Goal: Contribute content: Contribute content

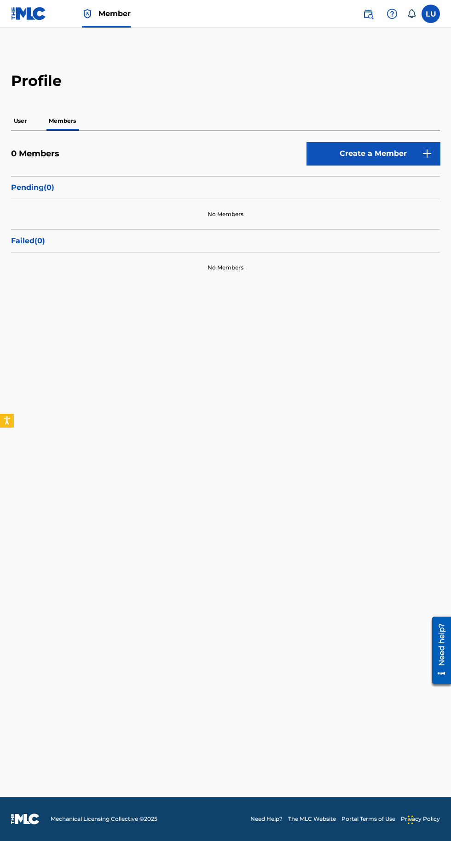
click at [20, 121] on p "User" at bounding box center [20, 120] width 18 height 19
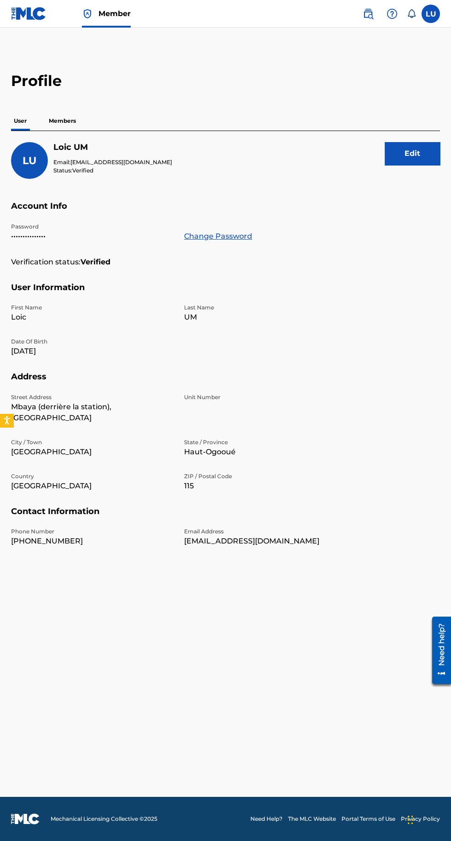
click at [65, 121] on p "Members" at bounding box center [62, 120] width 33 height 19
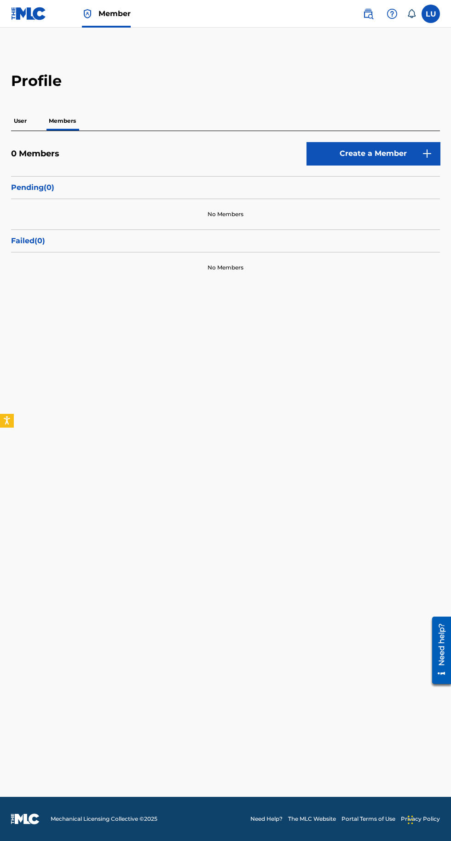
click at [93, 204] on div "No Members" at bounding box center [225, 214] width 429 height 30
click at [98, 18] on link "Member" at bounding box center [106, 13] width 49 height 27
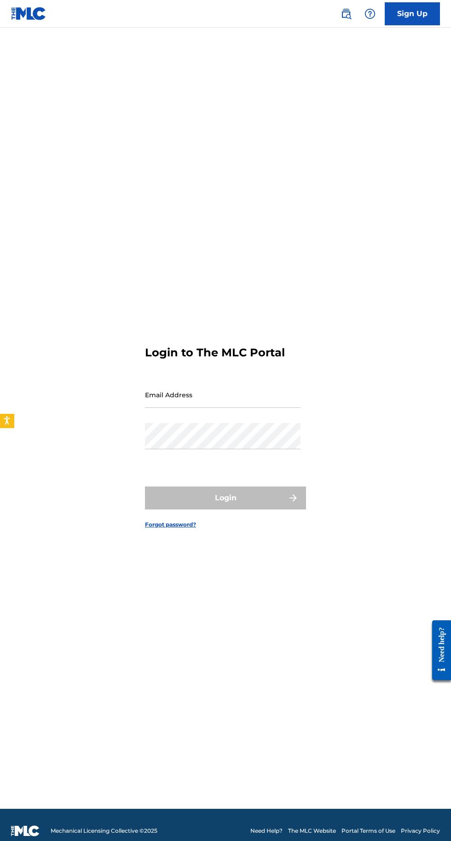
click at [237, 408] on input "Email Address" at bounding box center [222, 395] width 155 height 26
click at [187, 408] on input "Email Address" at bounding box center [222, 395] width 155 height 26
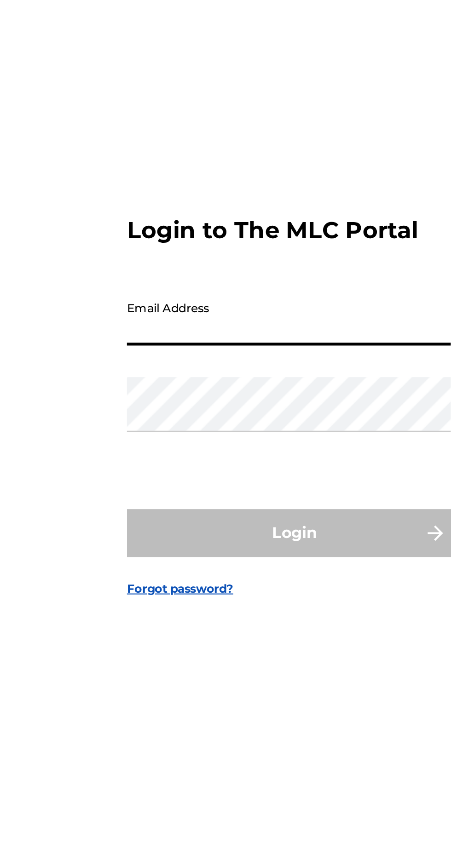
type input "Petitcupkakesad@gmail.com"
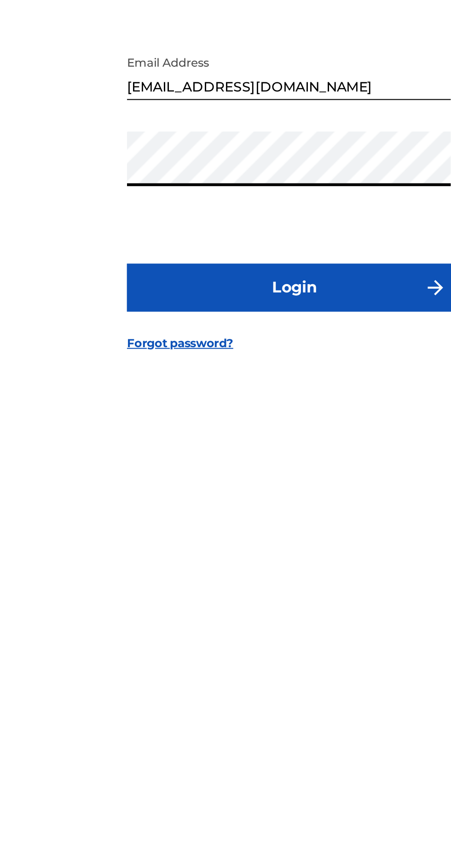
click at [247, 510] on button "Login" at bounding box center [225, 498] width 161 height 23
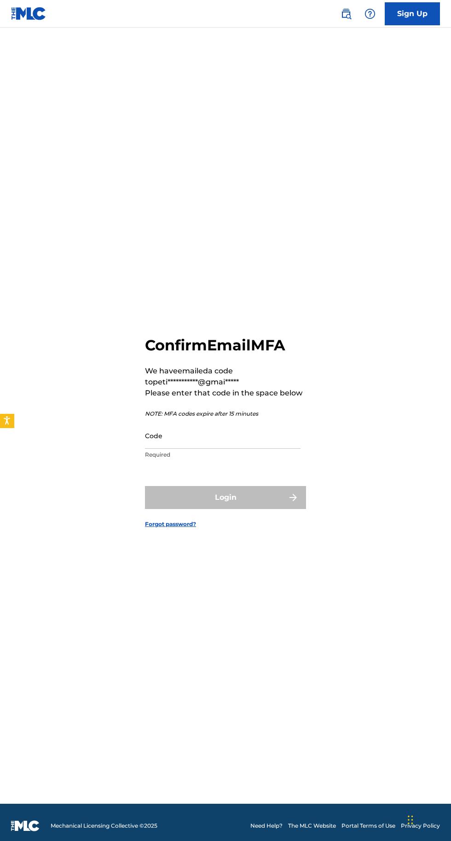
scroll to position [7, 0]
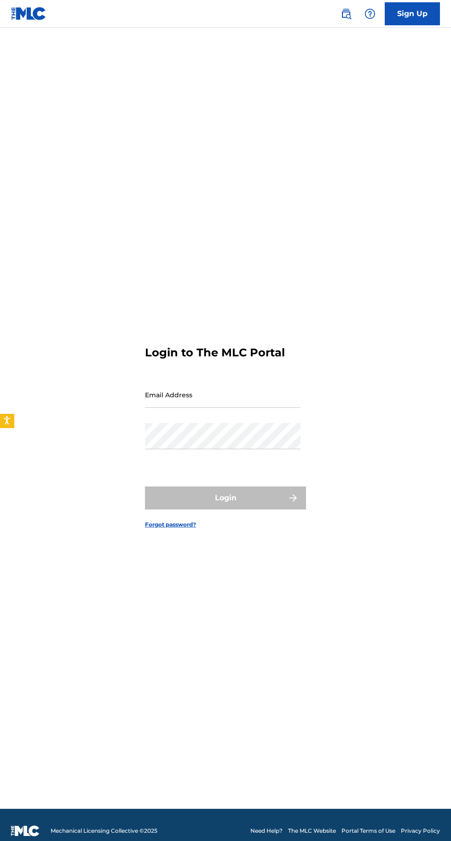
click at [231, 408] on input "Email Address" at bounding box center [222, 395] width 155 height 26
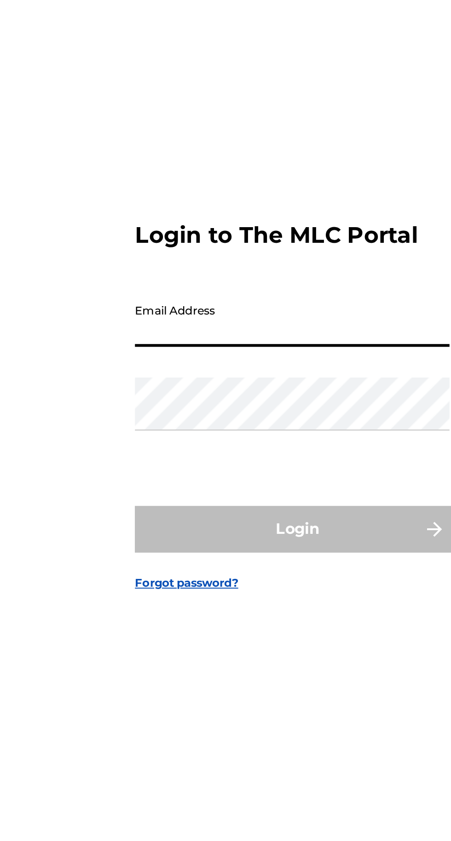
click at [190, 408] on input "Email Address" at bounding box center [222, 395] width 155 height 26
type input "Petitcupkakesad@gmail.com"
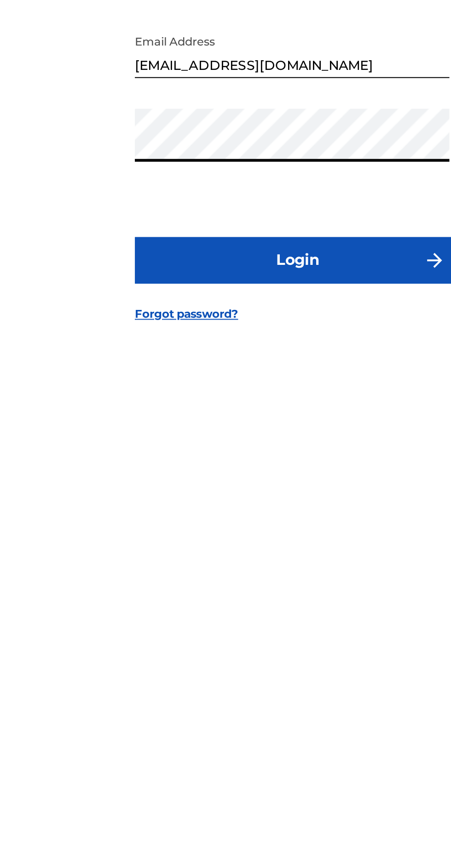
click at [256, 510] on button "Login" at bounding box center [225, 498] width 161 height 23
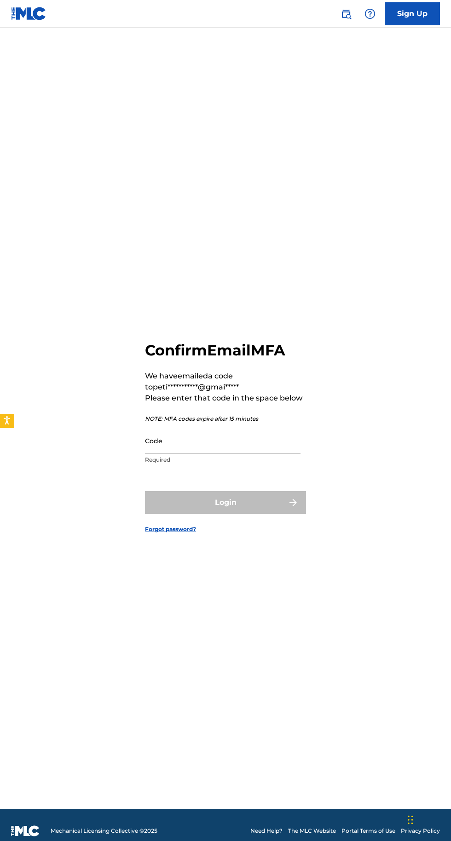
click at [207, 454] on input "Code" at bounding box center [222, 441] width 155 height 26
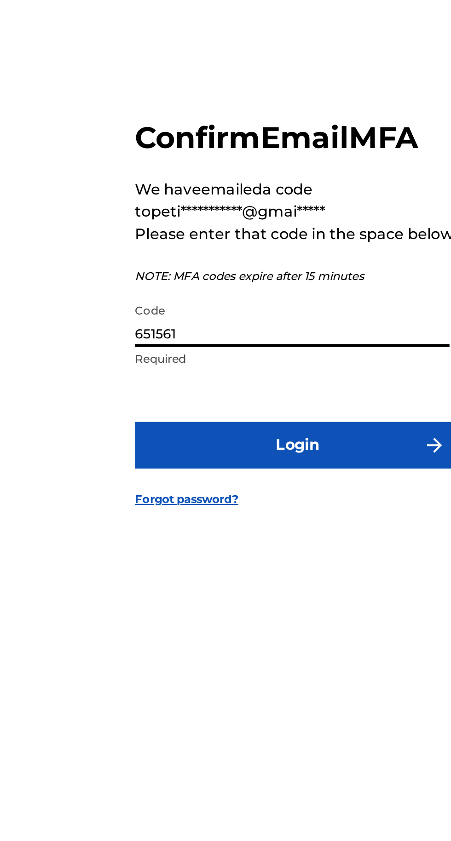
type input "651561"
click at [253, 514] on button "Login" at bounding box center [225, 502] width 161 height 23
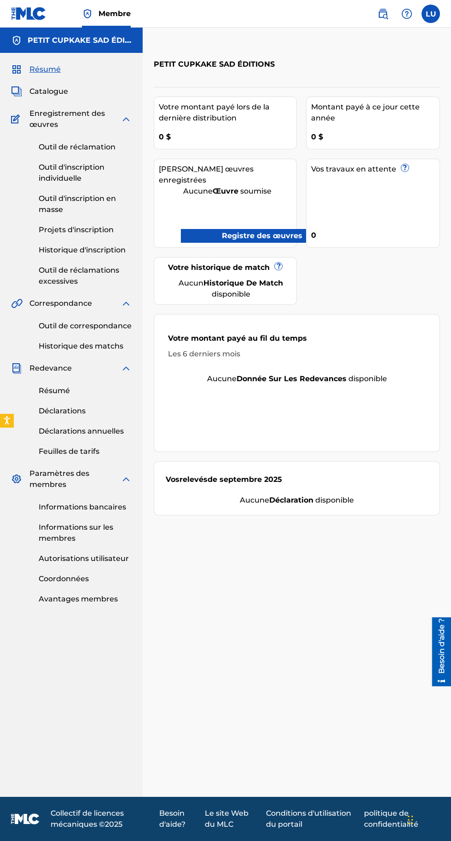
click at [37, 114] on font "Enregistrement des œuvres" at bounding box center [66, 119] width 75 height 20
click at [37, 123] on font "Enregistrement des œuvres" at bounding box center [66, 119] width 75 height 20
click at [53, 146] on font "Outil de réclamation" at bounding box center [77, 147] width 77 height 9
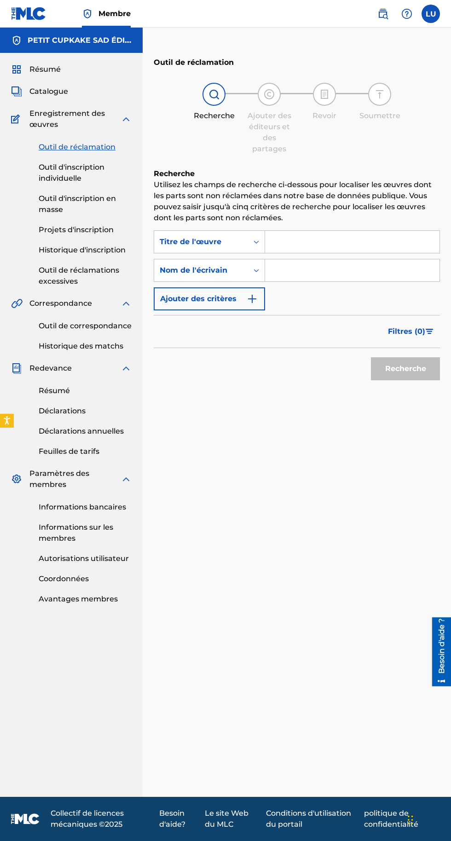
click at [335, 240] on input "Formulaire de recherche" at bounding box center [352, 242] width 174 height 22
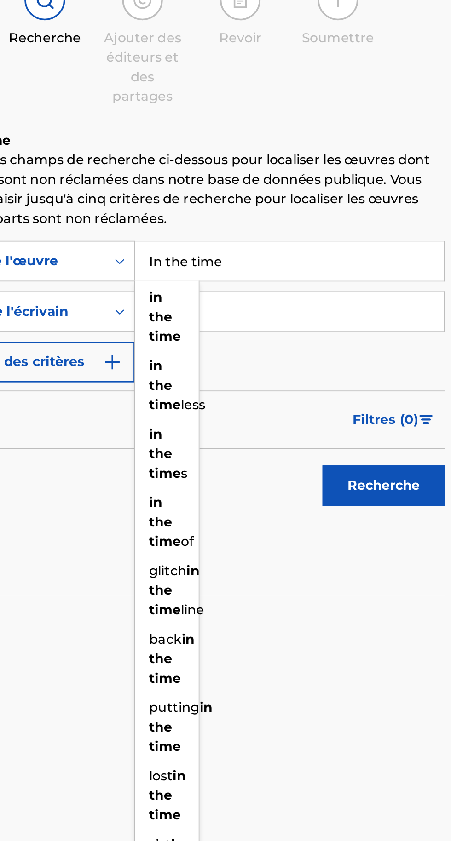
click at [284, 271] on strong "the" at bounding box center [279, 273] width 13 height 9
type input "in the time"
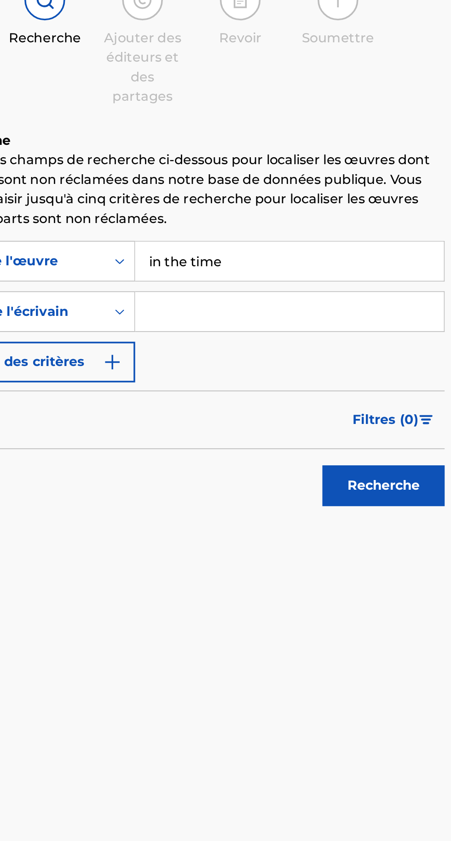
click at [319, 272] on input "Formulaire de recherche" at bounding box center [352, 270] width 174 height 22
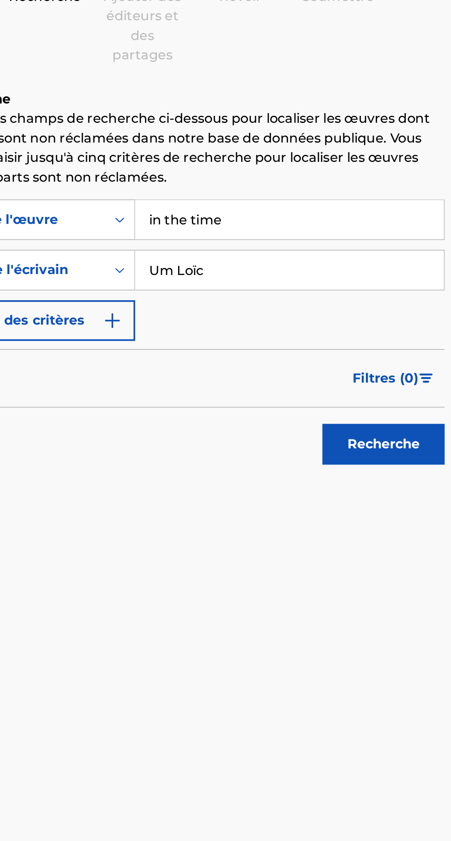
type input "Um Loïc"
click at [255, 300] on img "Formulaire de recherche" at bounding box center [252, 298] width 11 height 11
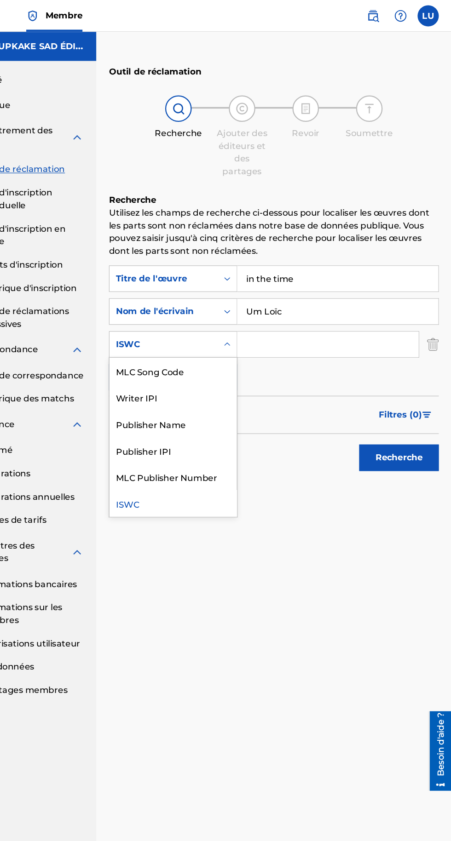
click at [202, 491] on div "Outil de réclamation Recherche Ajouter des éditeurs et des partages Revoir Soum…" at bounding box center [297, 424] width 308 height 747
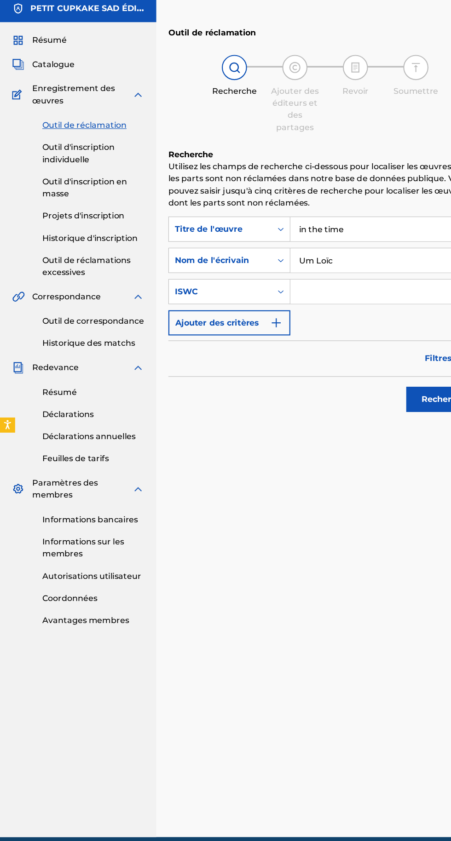
click at [247, 328] on img "Formulaire de recherche" at bounding box center [252, 327] width 11 height 11
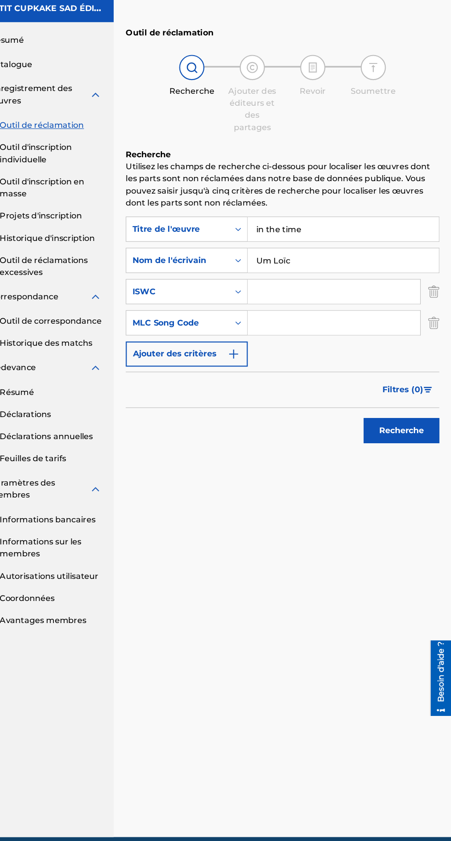
click at [430, 326] on img "Formulaire de recherche" at bounding box center [435, 327] width 10 height 23
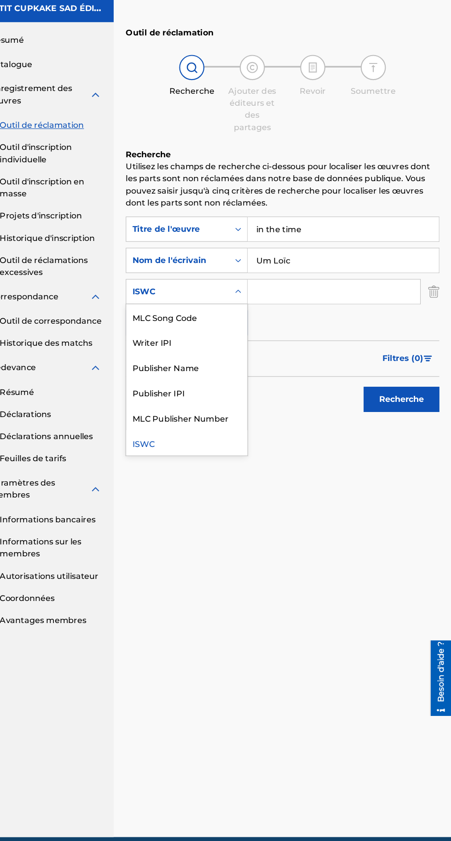
click at [202, 345] on div "Writer IPI" at bounding box center [209, 345] width 110 height 23
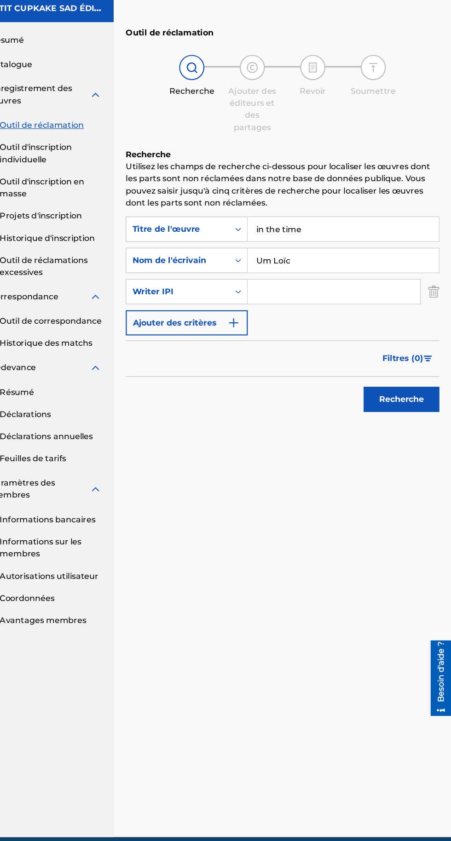
click at [320, 297] on input "Formulaire de recherche" at bounding box center [343, 299] width 157 height 22
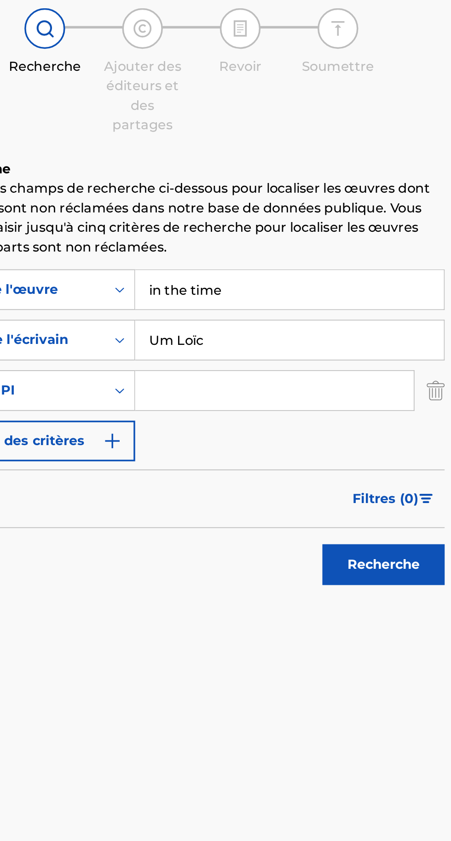
type input "01308713269"
click at [405, 397] on font "Recherche" at bounding box center [405, 397] width 41 height 9
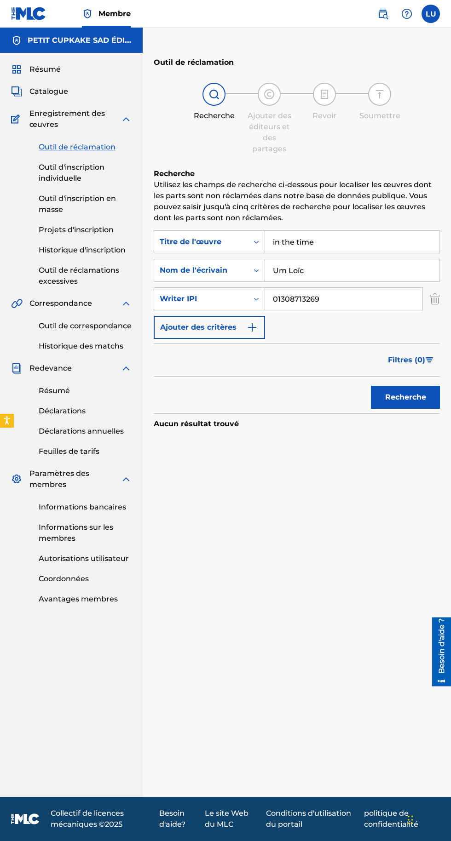
click at [63, 175] on font "Outil d'inscription individuelle" at bounding box center [72, 173] width 66 height 20
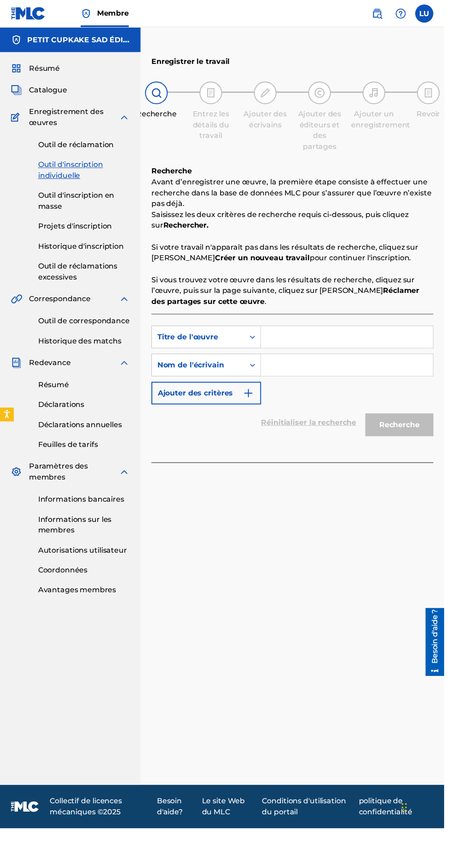
click at [322, 342] on input "Formulaire de recherche" at bounding box center [352, 342] width 174 height 22
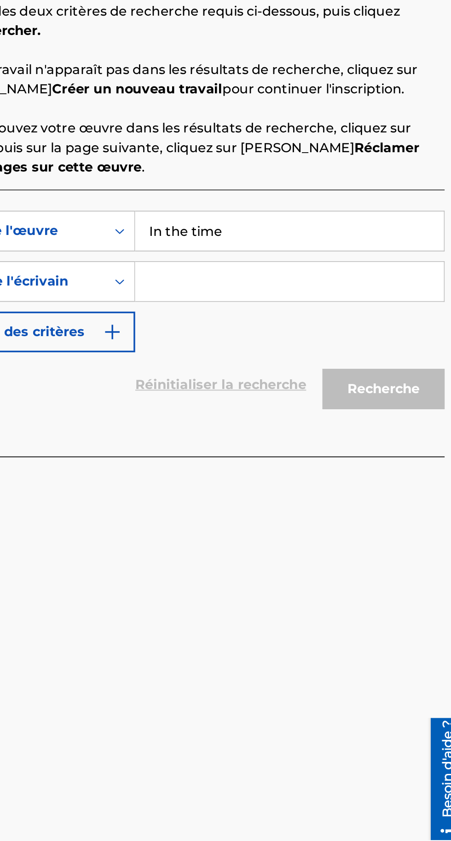
type input "In the time"
click at [362, 372] on input "Formulaire de recherche" at bounding box center [352, 371] width 174 height 22
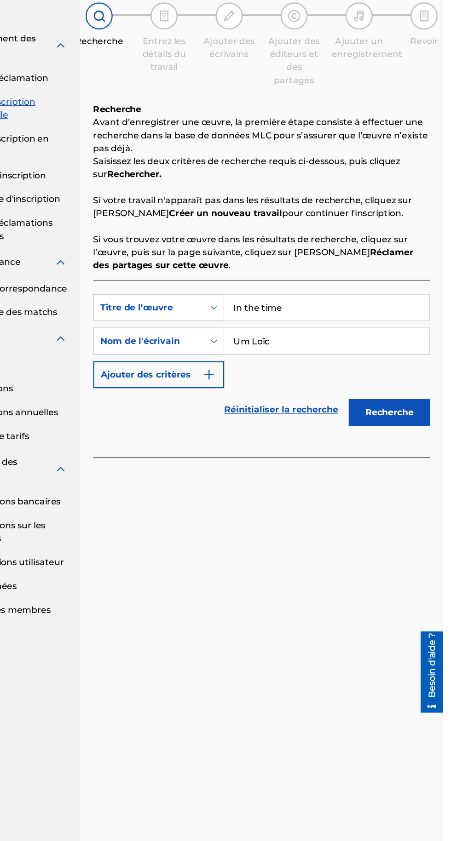
type input "Um Loïc"
click at [186, 399] on font "Ajouter des critères" at bounding box center [198, 399] width 76 height 9
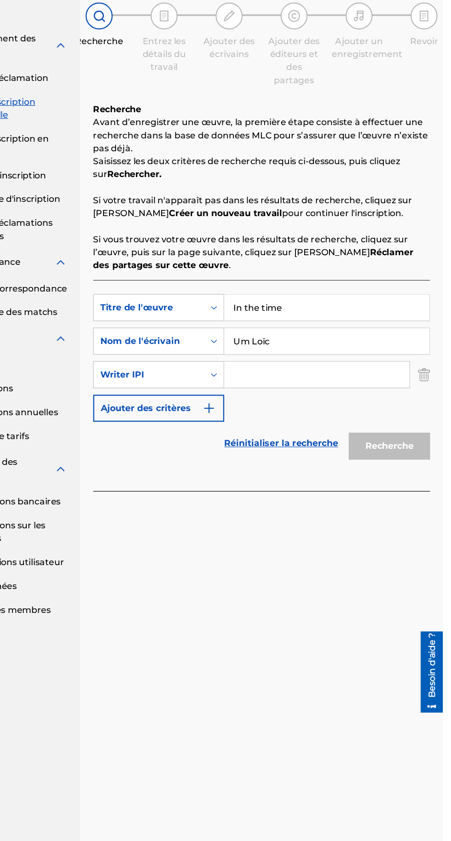
click at [341, 399] on input "Formulaire de recherche" at bounding box center [343, 399] width 157 height 22
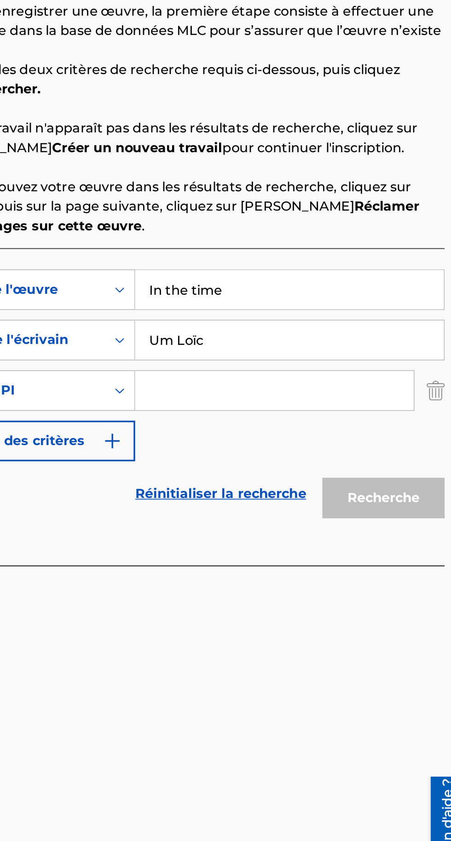
type input "01308713269"
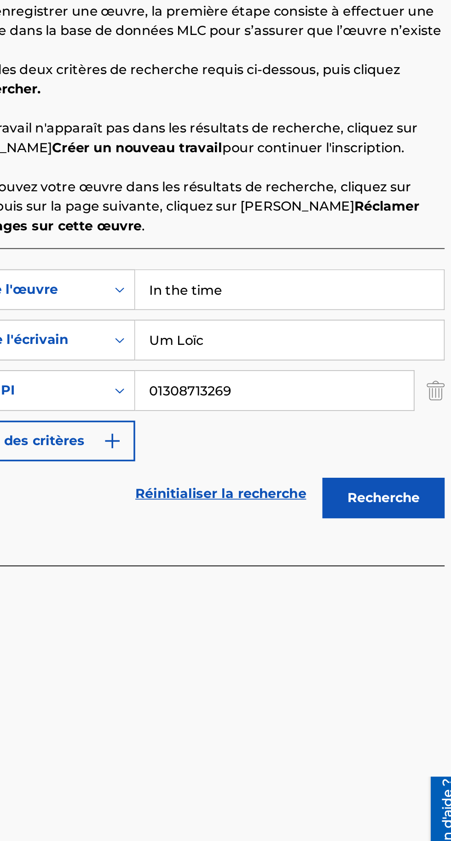
click at [404, 460] on font "Recherche" at bounding box center [405, 459] width 41 height 9
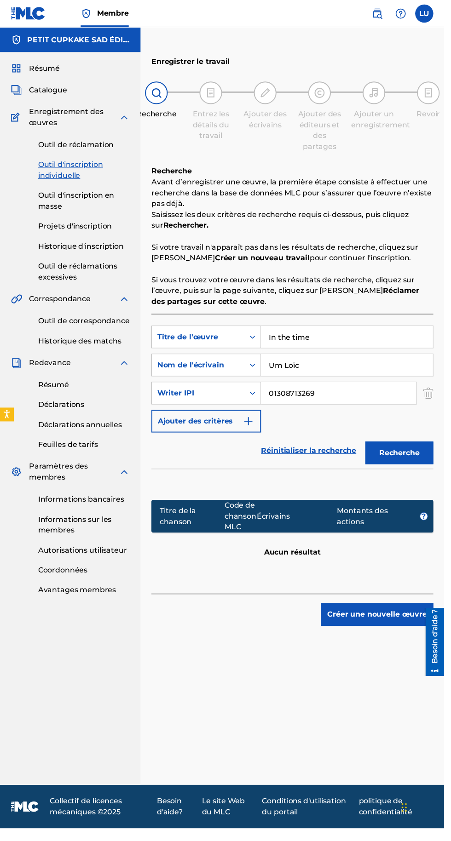
click at [363, 627] on font "Créer une nouvelle œuvre" at bounding box center [382, 624] width 101 height 9
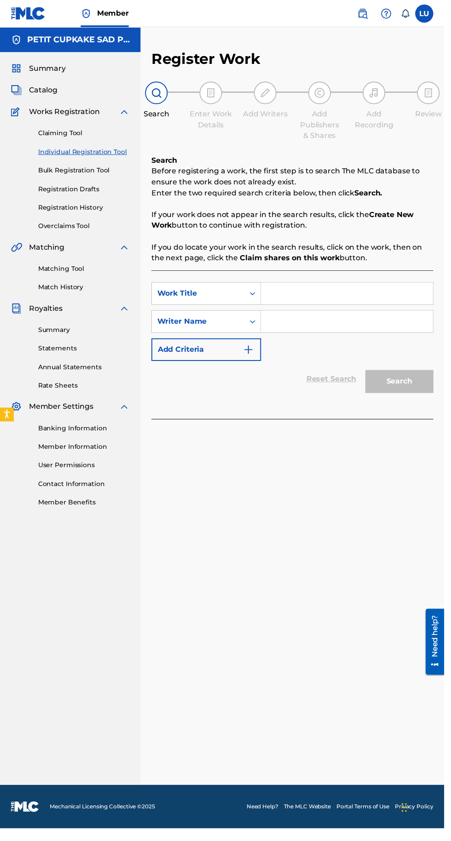
click at [321, 302] on input "Search Form" at bounding box center [352, 298] width 174 height 22
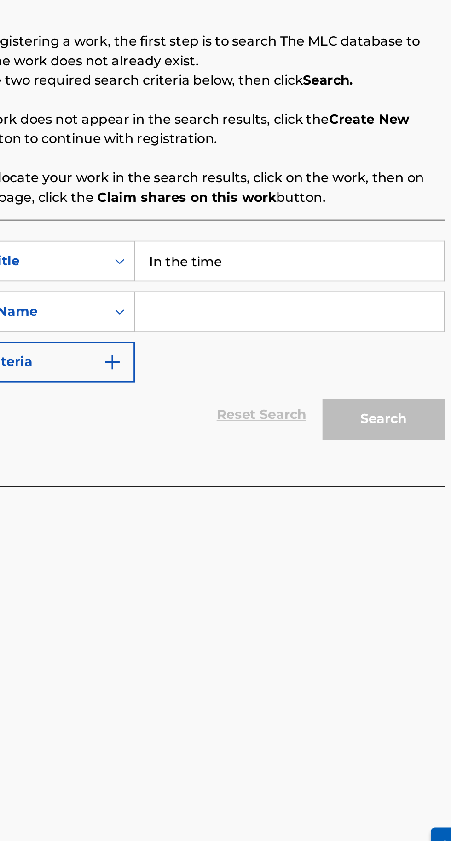
type input "In the time"
click at [373, 328] on input "Search Form" at bounding box center [352, 327] width 174 height 22
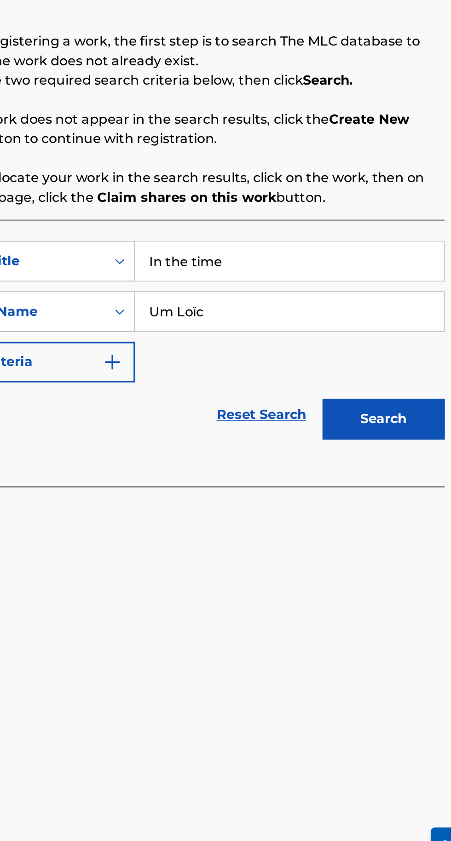
type input "Um Loïc"
click at [242, 357] on button "Add Criteria" at bounding box center [209, 355] width 111 height 23
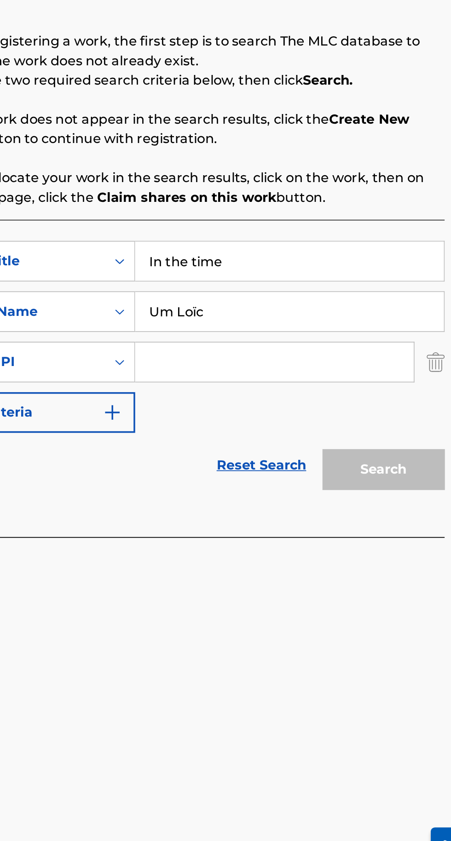
click at [343, 357] on input "Search Form" at bounding box center [343, 355] width 157 height 22
type input "01308713269"
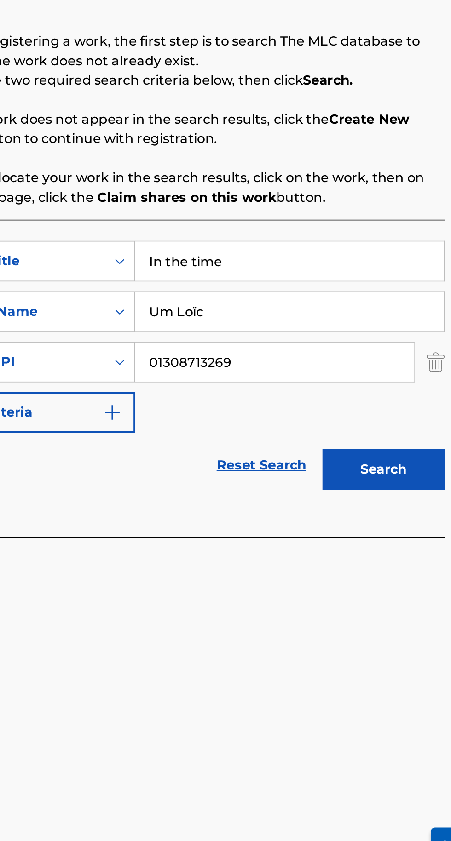
click at [401, 409] on button "Search" at bounding box center [405, 415] width 69 height 23
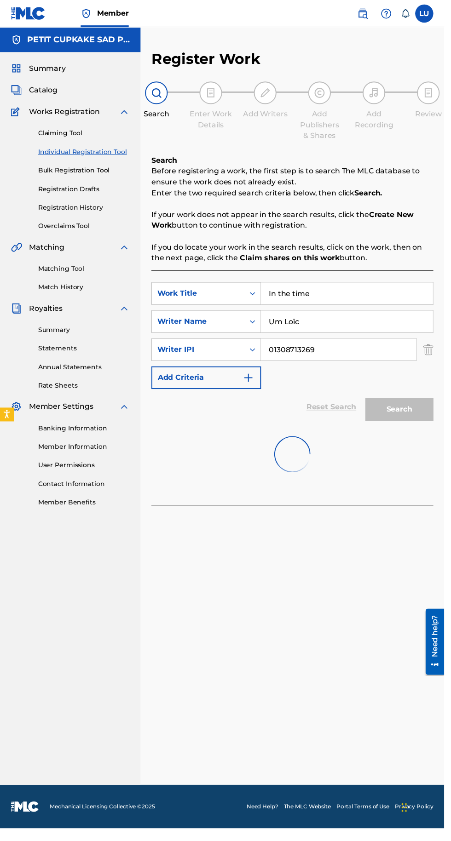
scroll to position [2, 0]
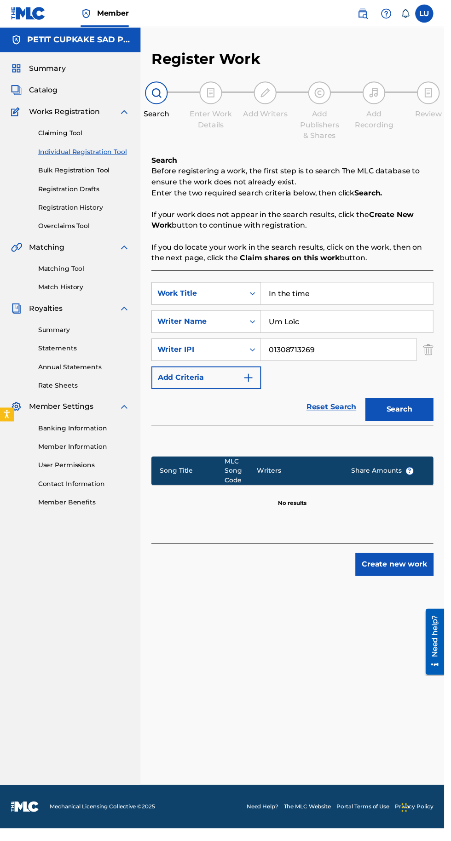
click at [399, 572] on button "Create new work" at bounding box center [400, 573] width 79 height 23
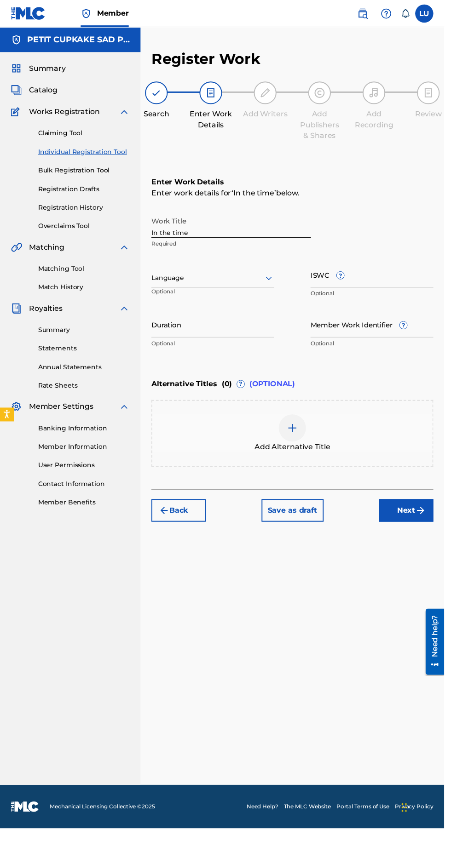
click at [360, 284] on input "ISWC ?" at bounding box center [377, 279] width 125 height 26
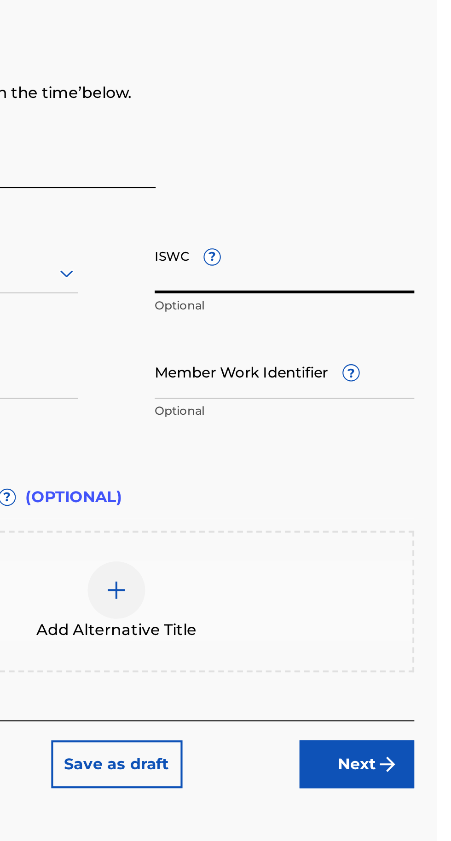
paste input "T3347314749"
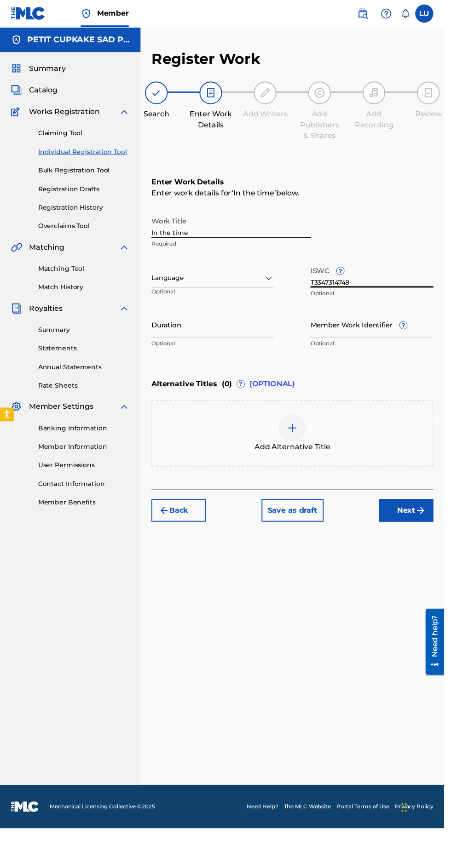
type input "T3347314749"
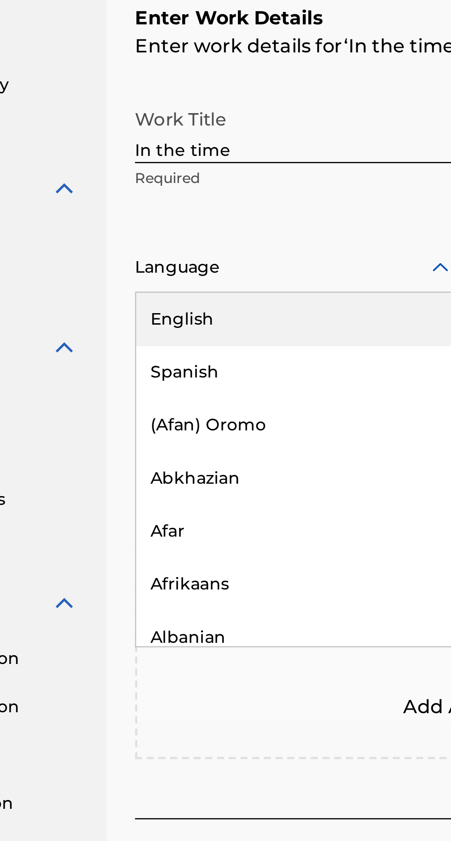
click at [217, 299] on div "English" at bounding box center [216, 302] width 124 height 21
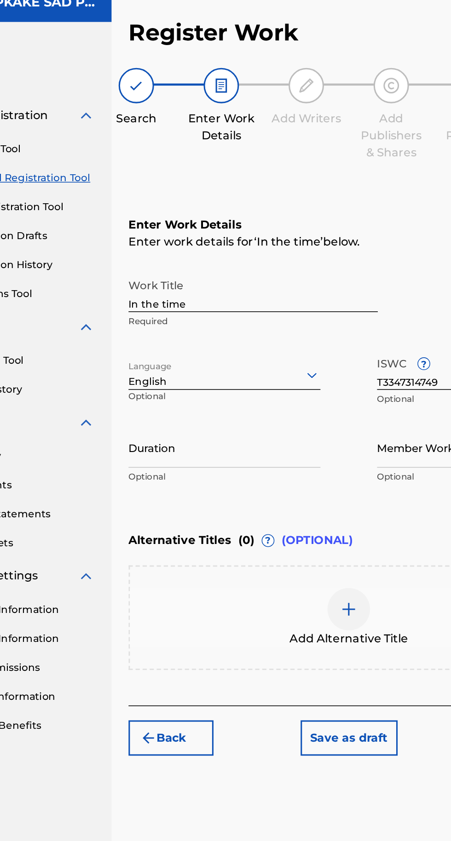
scroll to position [0, 0]
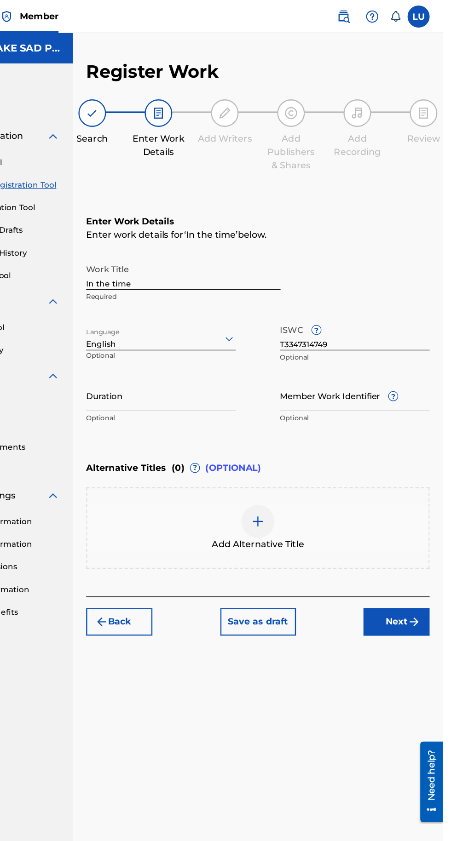
click at [362, 327] on input "Member Work Identifier ?" at bounding box center [377, 329] width 125 height 26
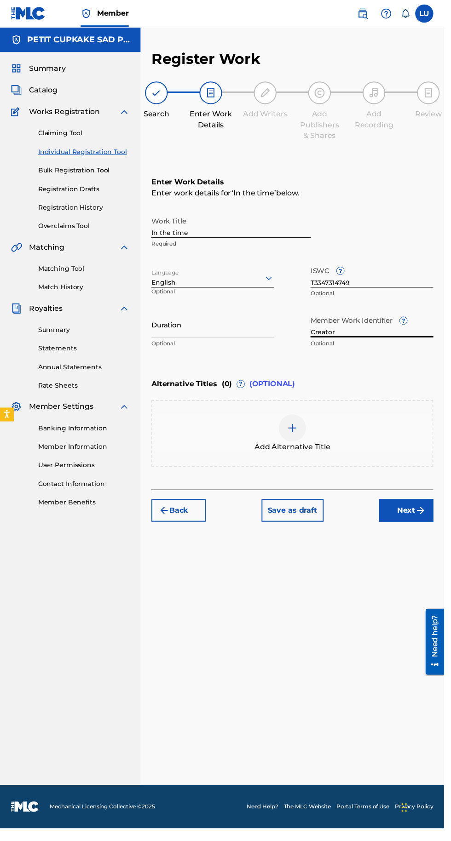
type input "Creator"
click at [300, 519] on button "Save as draft" at bounding box center [296, 518] width 63 height 23
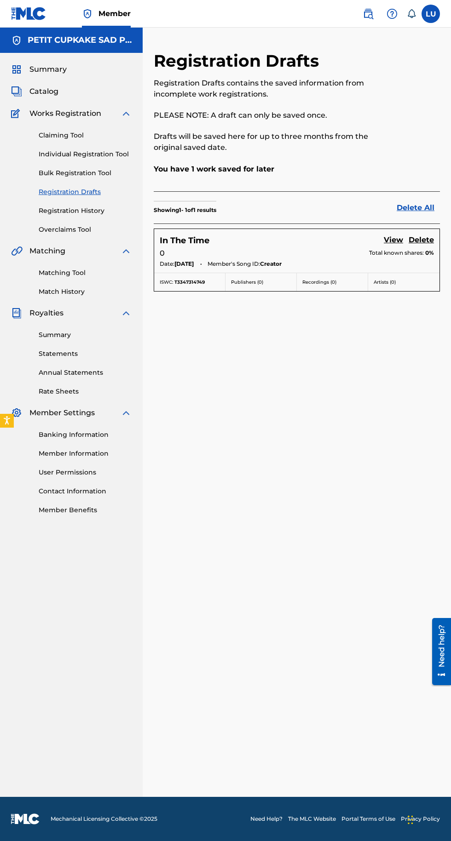
click at [336, 250] on div "0 Total known shares: 0%" at bounding box center [297, 253] width 274 height 11
click at [322, 255] on div "0 Total known shares: 0%" at bounding box center [297, 253] width 274 height 11
click at [326, 253] on div "0 Total known shares: 0%" at bounding box center [297, 253] width 274 height 11
click at [388, 243] on link "View" at bounding box center [393, 241] width 19 height 12
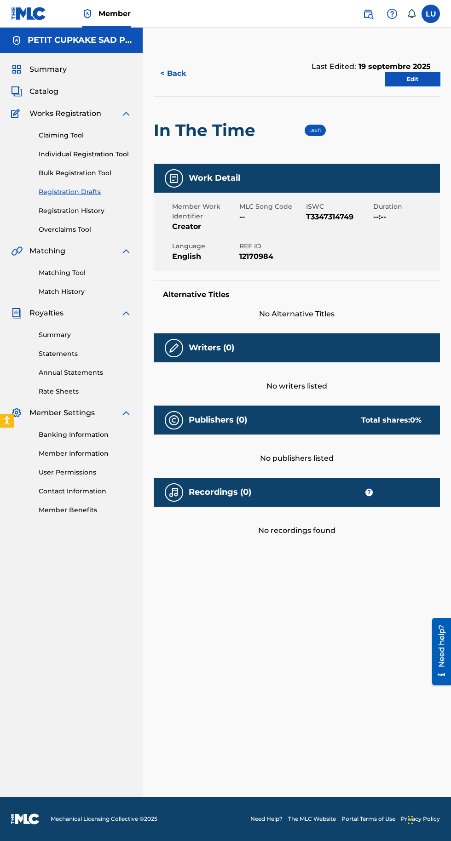
click at [416, 85] on link "Edit" at bounding box center [412, 79] width 55 height 14
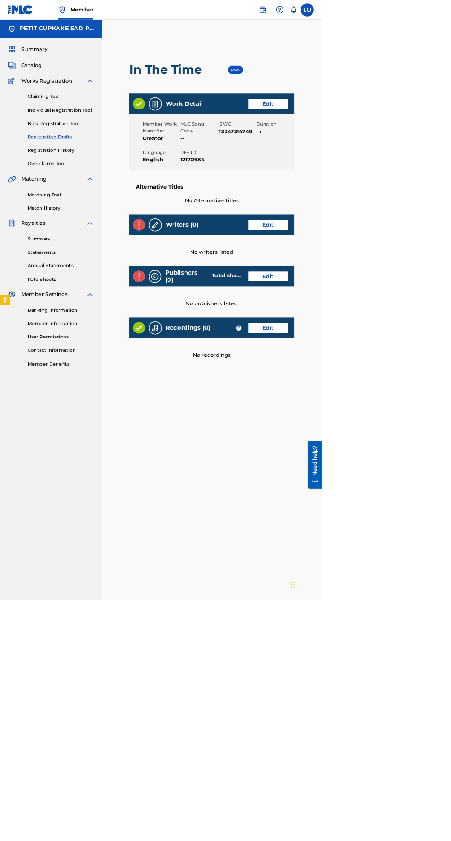
click at [373, 145] on link "Edit" at bounding box center [375, 146] width 55 height 14
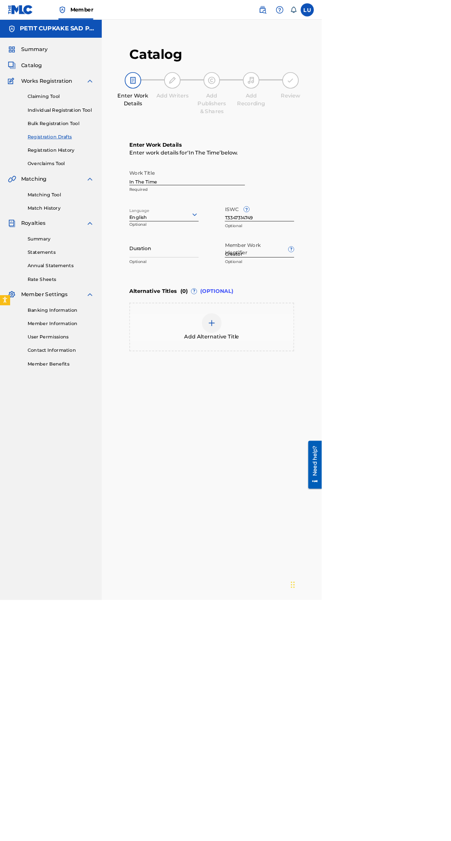
click at [251, 356] on input "Duration" at bounding box center [229, 348] width 97 height 26
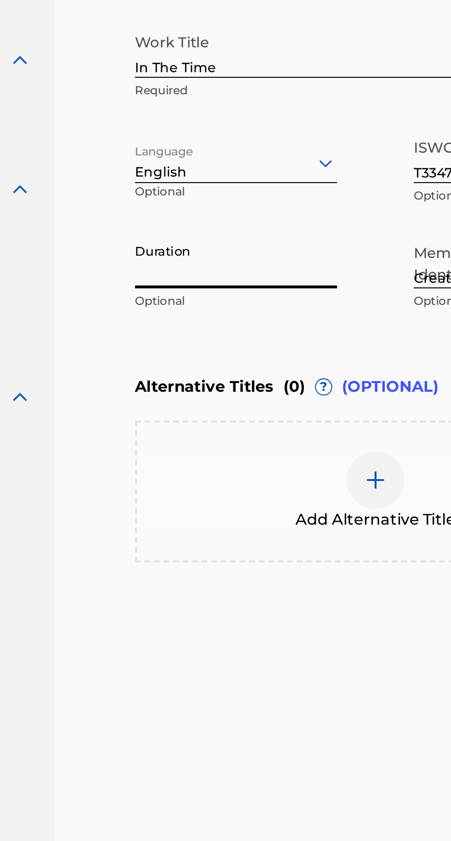
type input "2"
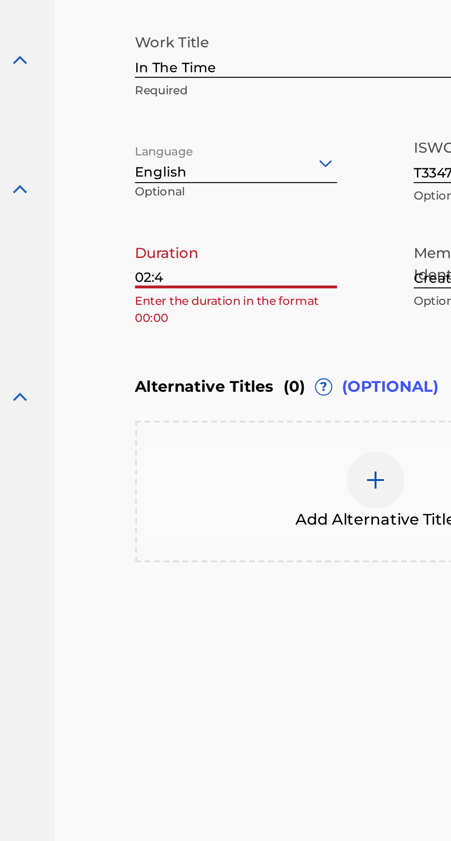
type input "02:44"
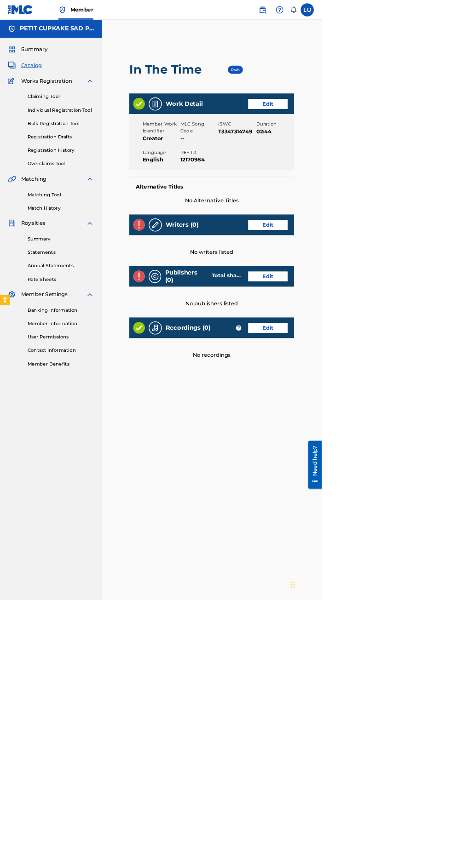
click at [384, 315] on link "Edit" at bounding box center [375, 316] width 55 height 14
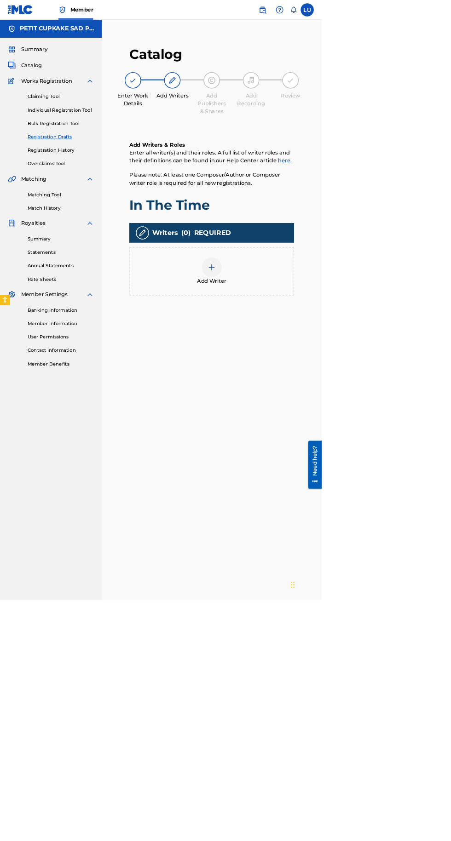
click at [328, 389] on div "Add Writer" at bounding box center [296, 380] width 229 height 39
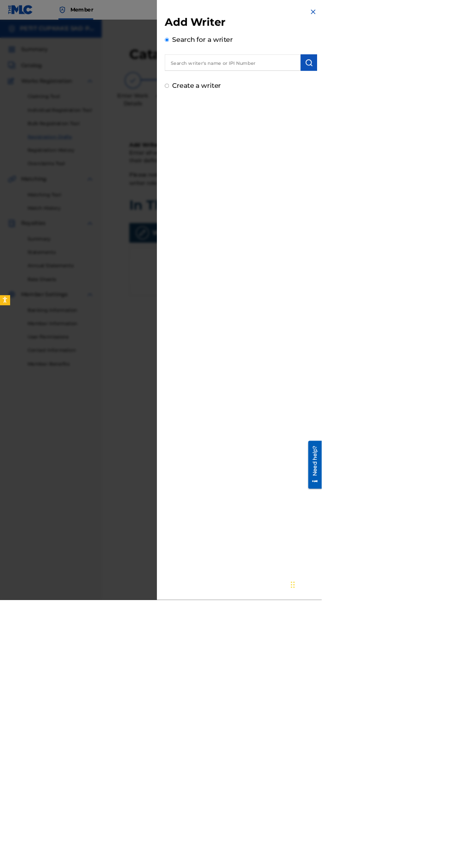
click at [421, 88] on input "text" at bounding box center [326, 87] width 190 height 23
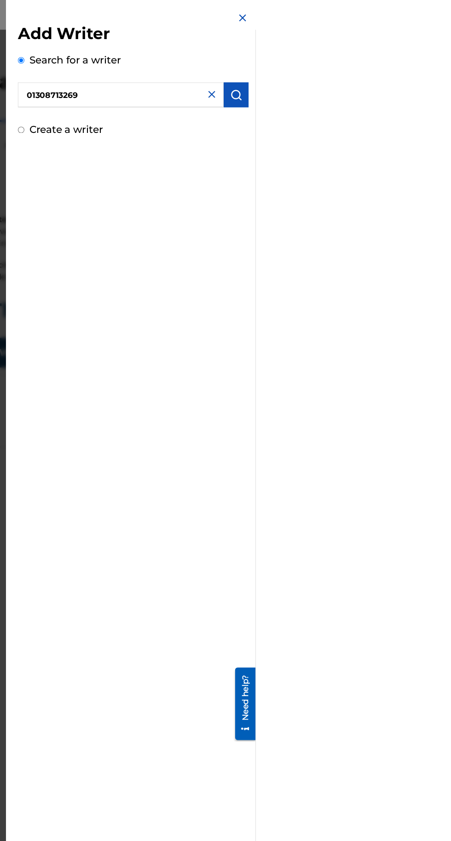
type input "01308713269"
click at [438, 88] on img "submit" at bounding box center [432, 87] width 11 height 11
click at [310, 160] on label "Create a writer" at bounding box center [276, 159] width 68 height 11
radio input "true"
click at [237, 160] on input "Create a writer" at bounding box center [234, 159] width 6 height 6
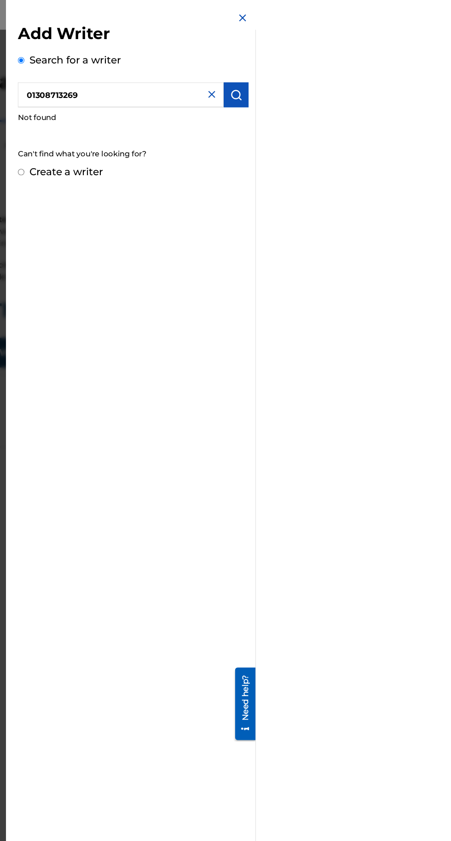
radio input "false"
radio input "true"
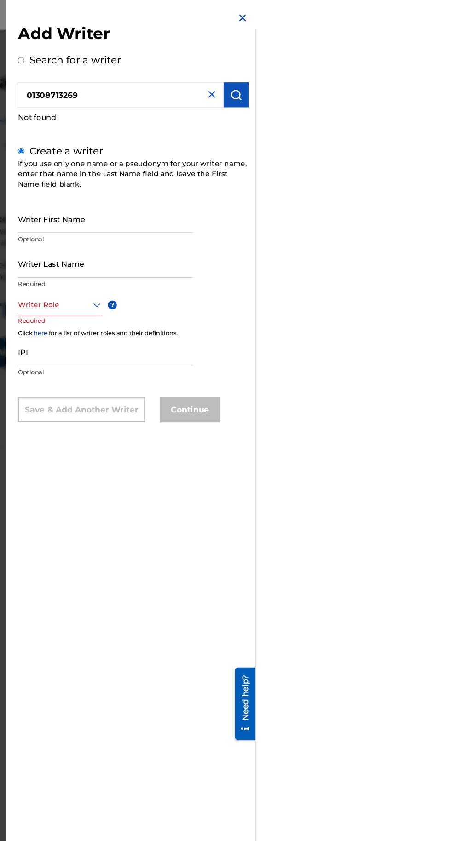
click at [393, 216] on input "Writer First Name" at bounding box center [312, 203] width 162 height 26
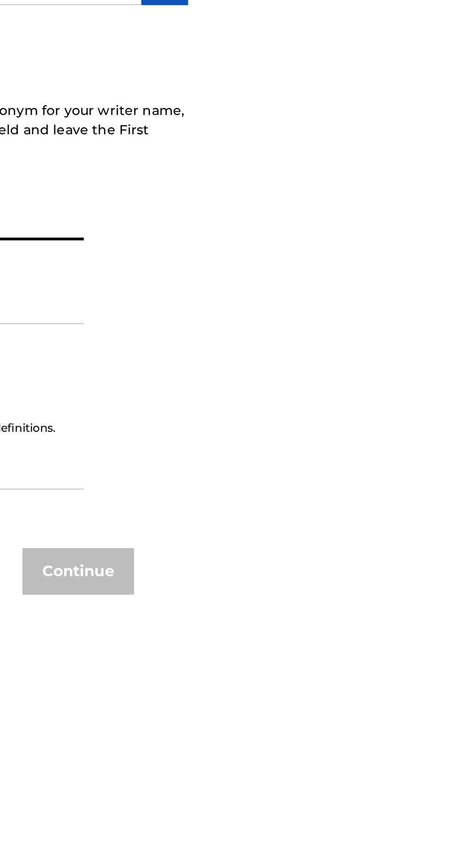
type input "Um"
click at [393, 257] on input "Writer Last Name" at bounding box center [312, 244] width 162 height 26
click at [393, 257] on input "loïck" at bounding box center [312, 244] width 162 height 26
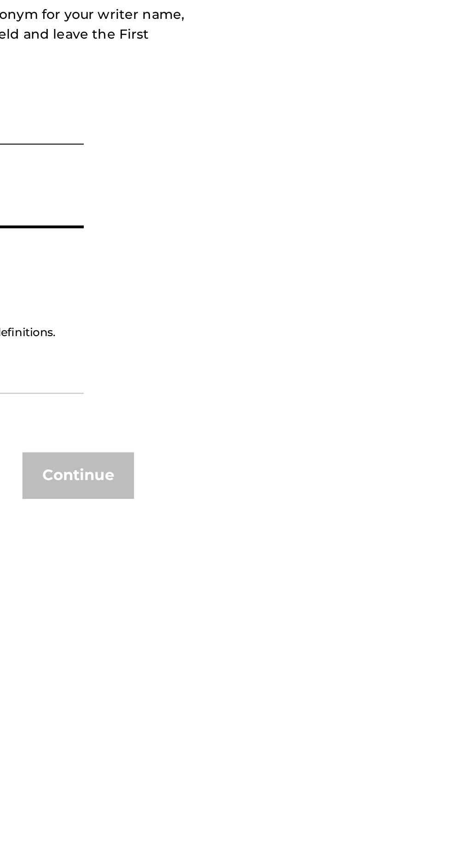
type input "loïc"
click at [309, 314] on div "Composer/Author" at bounding box center [270, 303] width 78 height 21
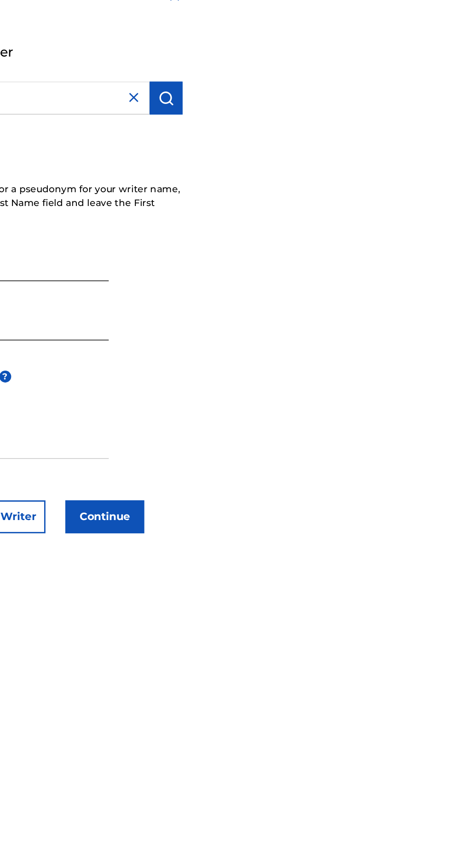
click at [393, 340] on input "IPI" at bounding box center [312, 327] width 162 height 26
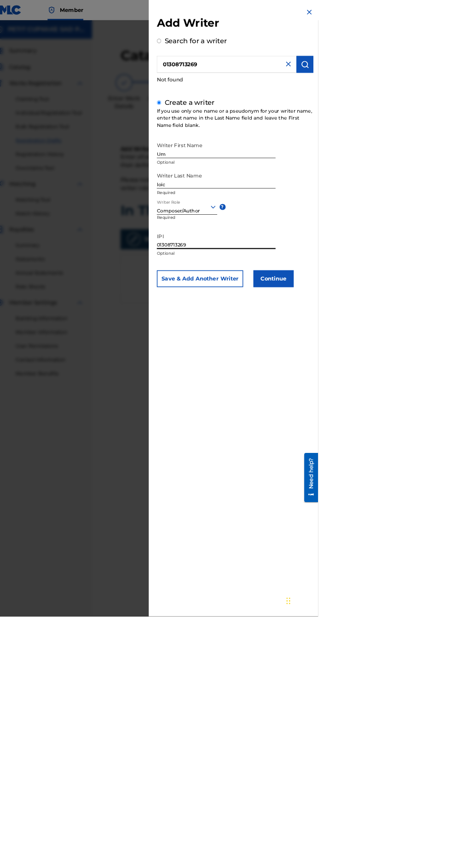
type input "01308713269"
click at [418, 392] on button "Continue" at bounding box center [389, 380] width 55 height 23
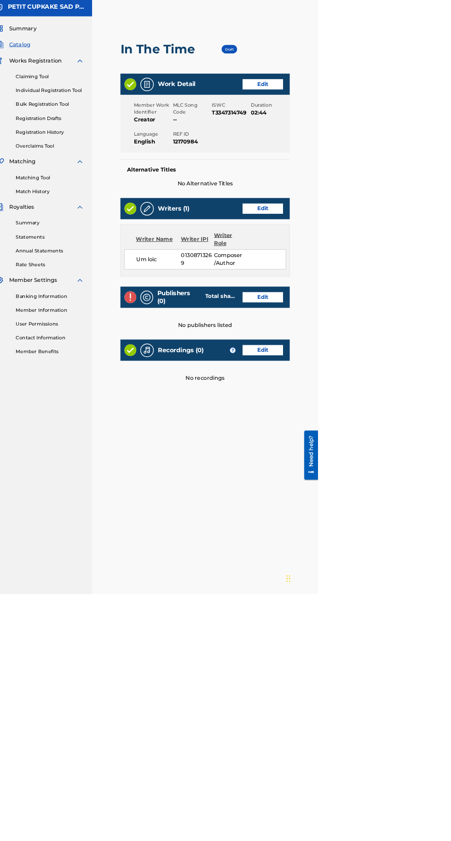
click at [389, 434] on link "Edit" at bounding box center [375, 437] width 55 height 14
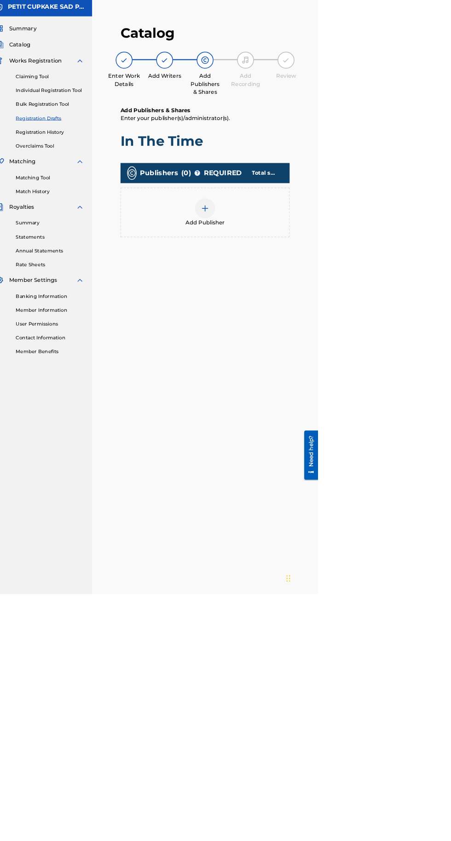
click at [354, 346] on div "Add Publisher" at bounding box center [296, 321] width 231 height 68
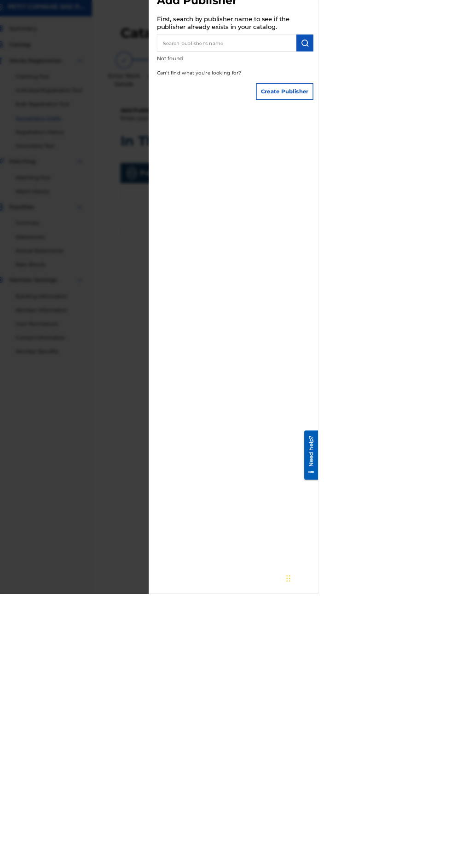
click at [421, 101] on input "text" at bounding box center [326, 89] width 190 height 23
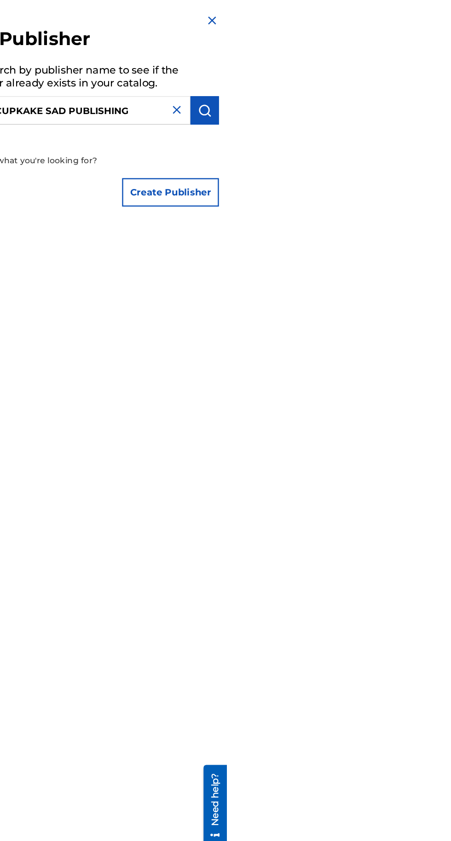
type input "PETIT CUPKAKE SAD PUBLISHING"
click at [438, 95] on img "submit" at bounding box center [432, 89] width 11 height 11
click at [444, 167] on button "Create Publisher" at bounding box center [405, 155] width 78 height 23
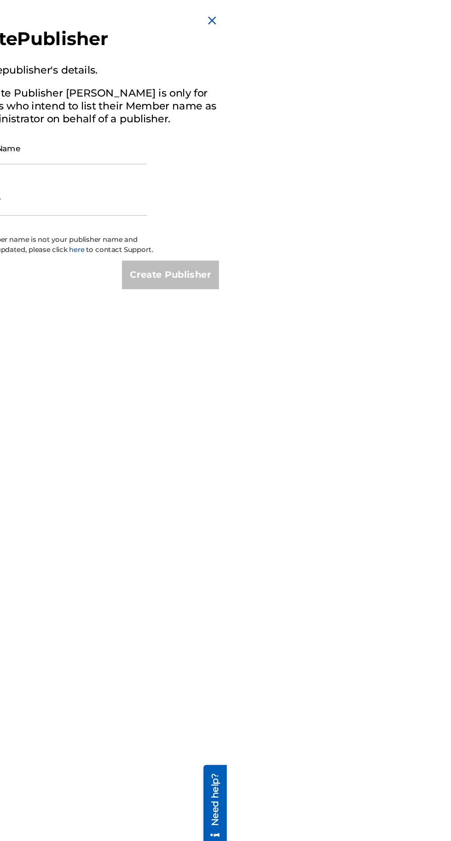
click at [386, 133] on input "Publisher Name" at bounding box center [308, 120] width 155 height 26
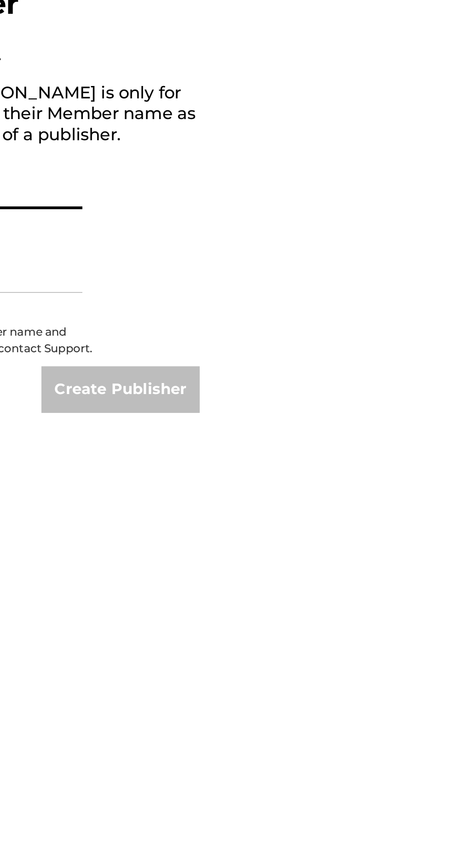
type input "PETIT CUPKAKE SAD PUBLISHING"
click at [386, 174] on input "IPI Number" at bounding box center [308, 161] width 155 height 26
type input "01308713661"
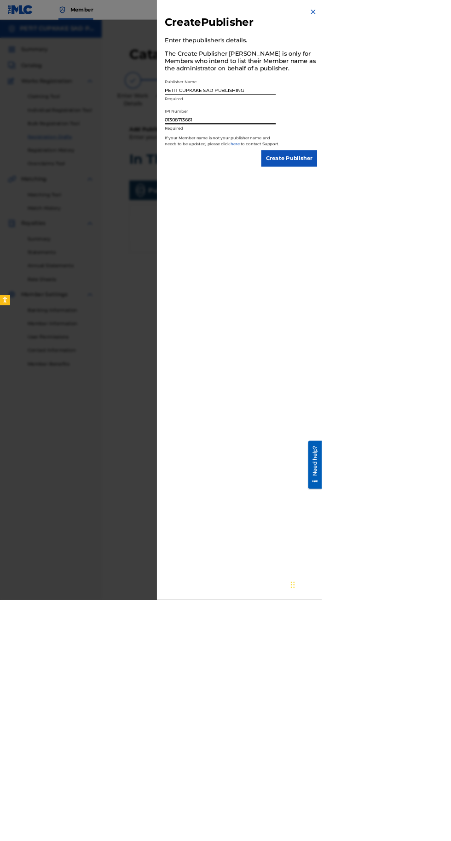
click at [444, 234] on input "Create Publisher" at bounding box center [405, 222] width 78 height 23
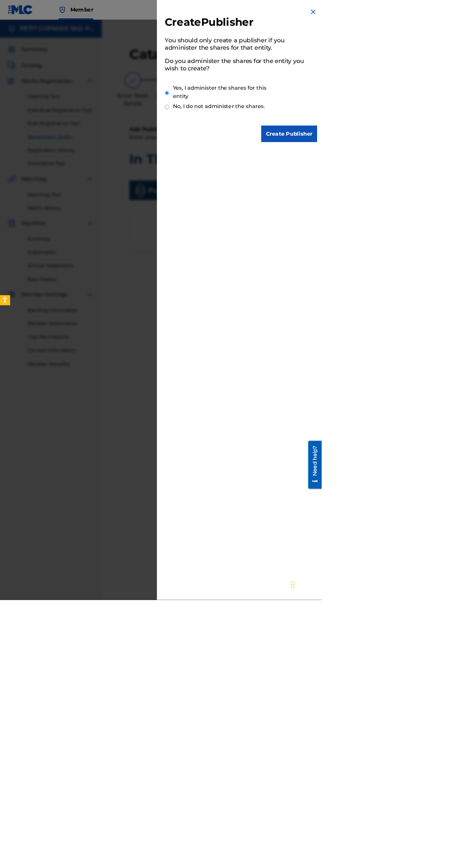
click at [444, 17] on img at bounding box center [438, 16] width 11 height 11
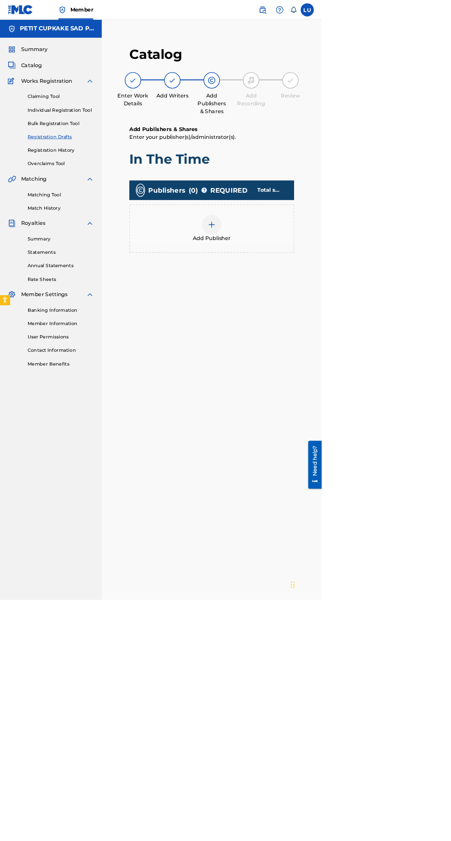
click at [440, 21] on label at bounding box center [430, 14] width 18 height 18
click at [431, 14] on input "[PERSON_NAME] UM [EMAIL_ADDRESS][DOMAIN_NAME] Notification Preferences Profile …" at bounding box center [431, 14] width 0 height 0
click at [450, 354] on html "Accessibility Screen-Reader Guide, Feedback, and Issue Reporting | New window M…" at bounding box center [225, 420] width 451 height 841
click at [40, 26] on link at bounding box center [28, 13] width 35 height 27
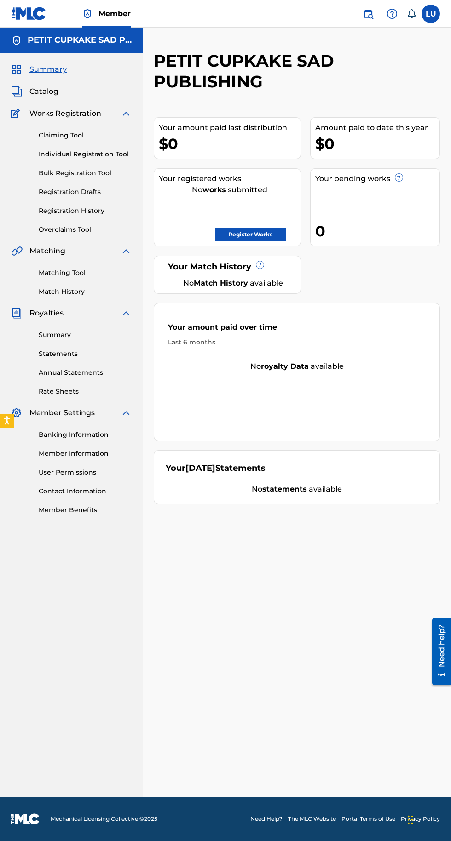
click at [46, 173] on link "Bulk Registration Tool" at bounding box center [85, 173] width 93 height 10
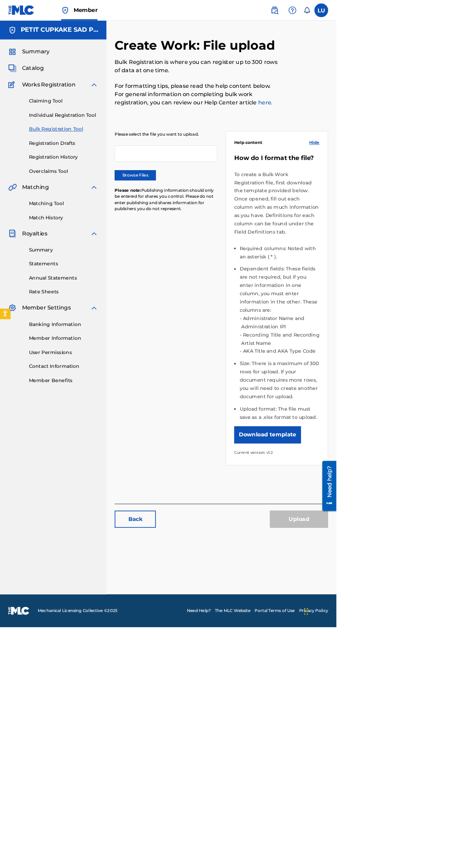
click at [60, 192] on link "Registration Drafts" at bounding box center [85, 192] width 93 height 10
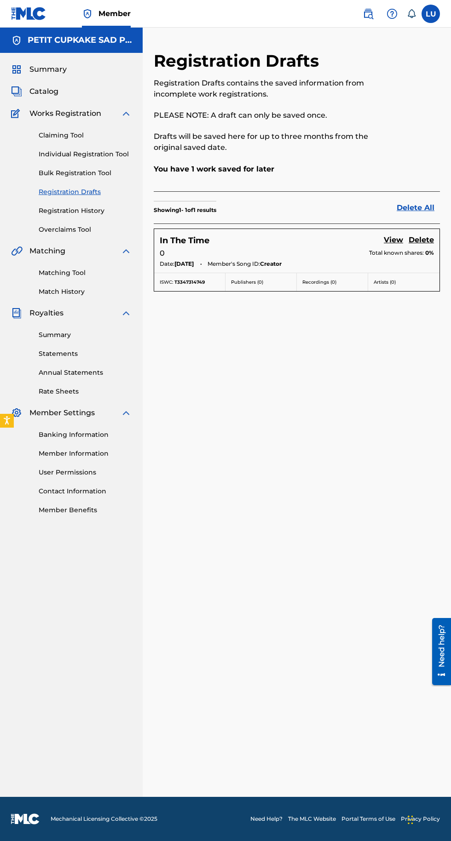
click at [335, 249] on div "0 Total known shares: 0%" at bounding box center [297, 253] width 274 height 11
click at [396, 241] on link "View" at bounding box center [393, 241] width 19 height 12
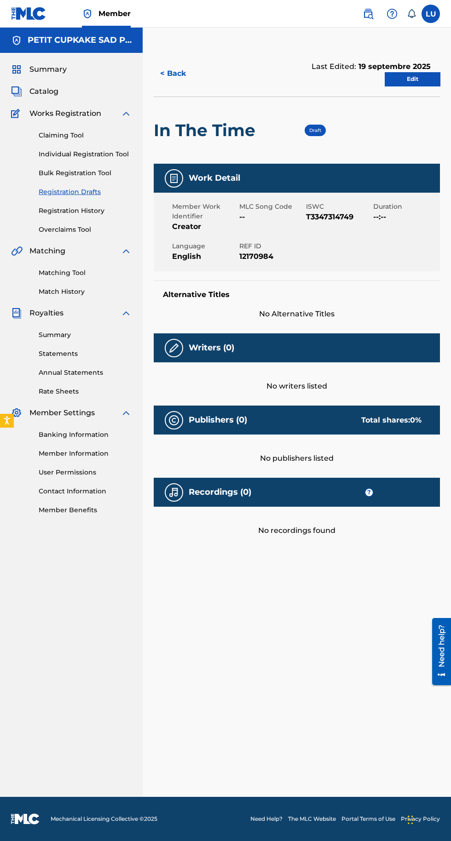
click at [407, 82] on link "Edit" at bounding box center [412, 79] width 55 height 14
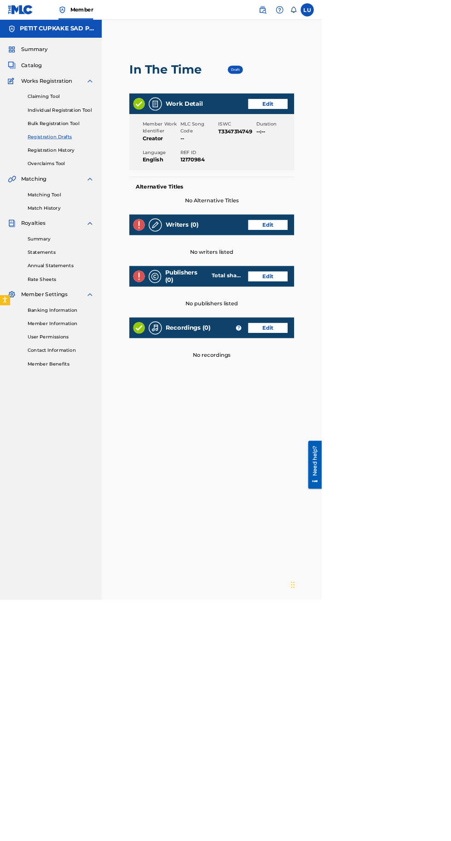
click at [368, 145] on link "Edit" at bounding box center [375, 146] width 55 height 14
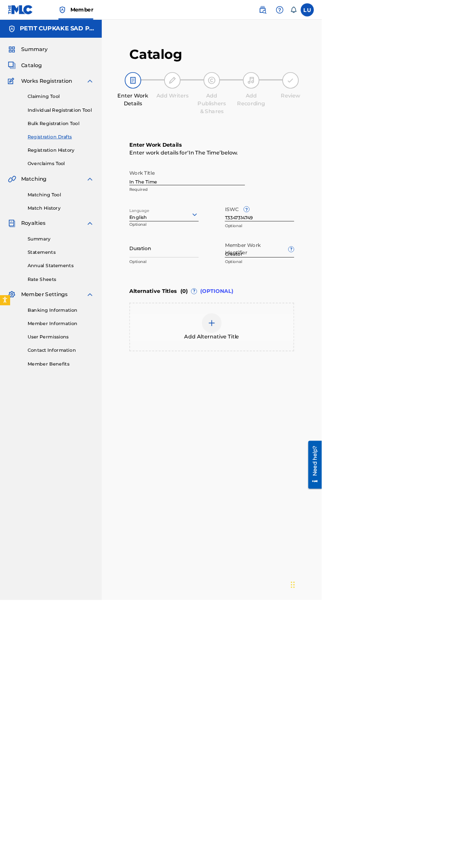
click at [238, 352] on input "Duration" at bounding box center [229, 348] width 97 height 26
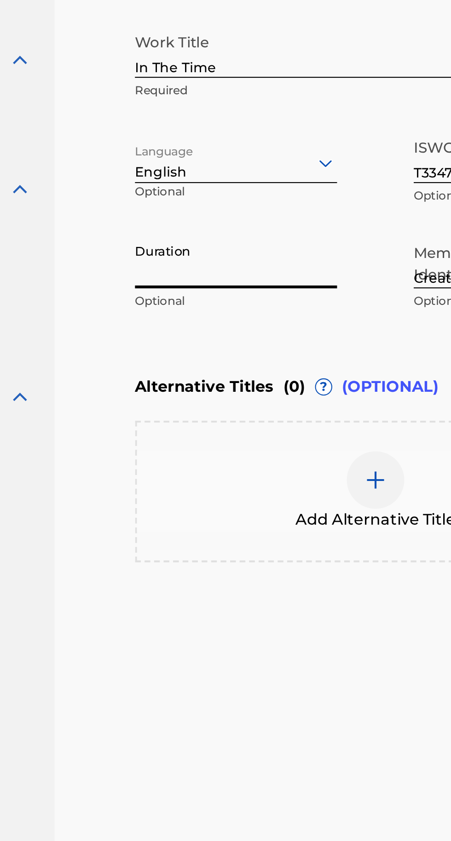
type input "2"
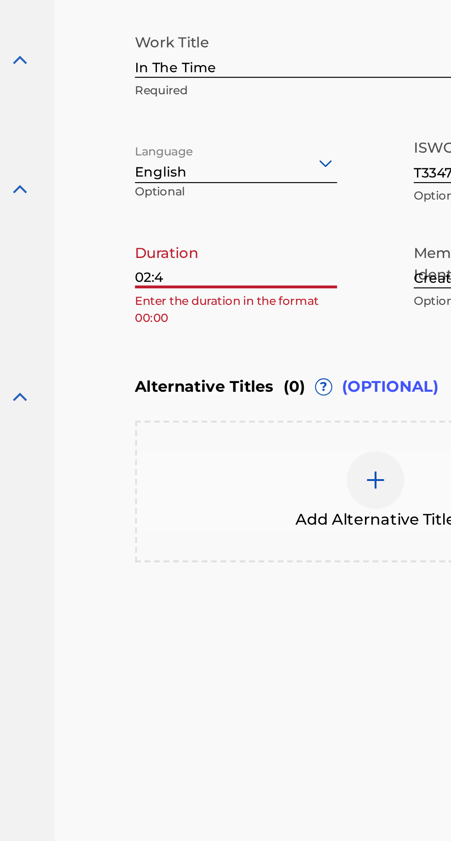
type input "02:44"
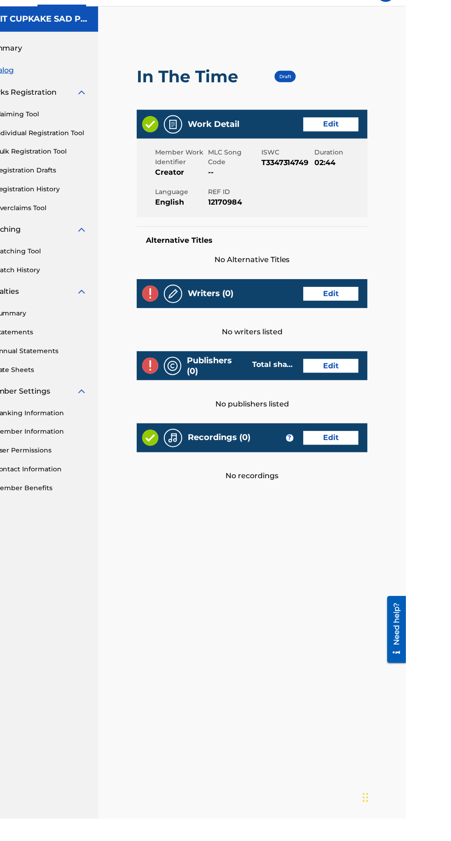
click at [367, 316] on link "Edit" at bounding box center [375, 316] width 55 height 14
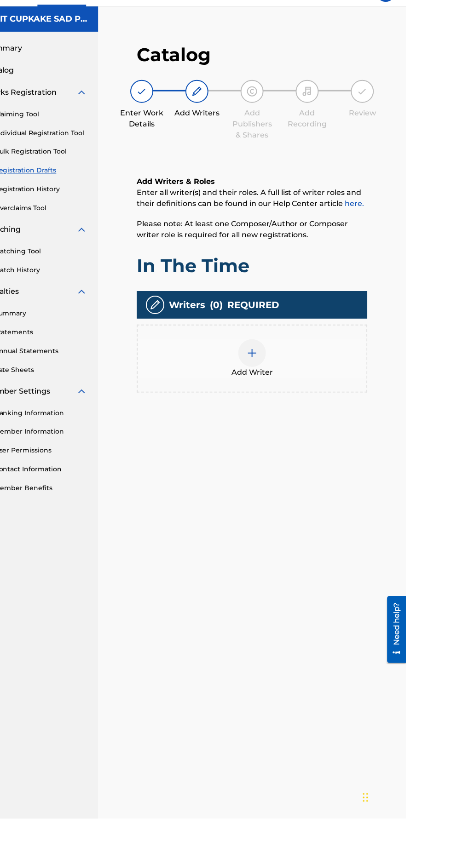
click at [323, 375] on div "Add Writer" at bounding box center [296, 380] width 229 height 39
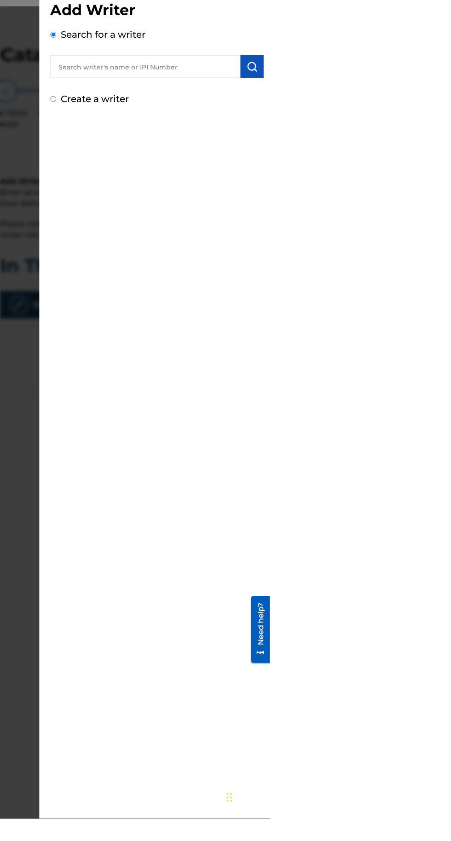
click at [450, 136] on div "Add Writer Search for a writer Create a writer" at bounding box center [338, 69] width 236 height 138
click at [310, 123] on label "Create a writer" at bounding box center [276, 120] width 68 height 11
radio input "true"
click at [237, 123] on input "Create a writer" at bounding box center [234, 120] width 6 height 6
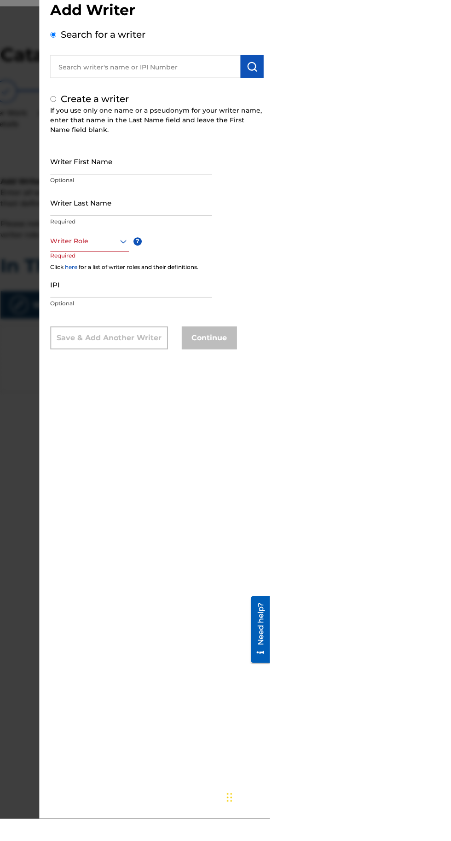
radio input "false"
radio input "true"
click at [237, 118] on input "Create a writer" at bounding box center [234, 120] width 6 height 6
click at [393, 196] on input "Writer First Name" at bounding box center [312, 183] width 162 height 26
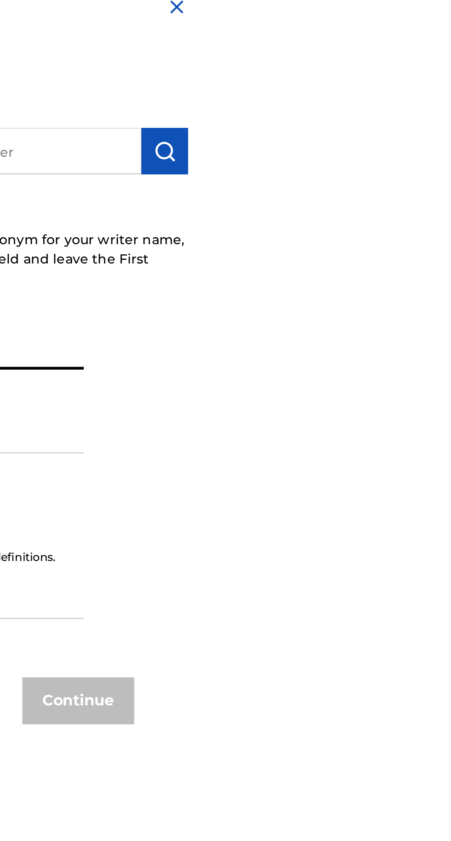
type input "Loic"
type input "UM"
click at [393, 196] on input "Loic" at bounding box center [312, 183] width 162 height 26
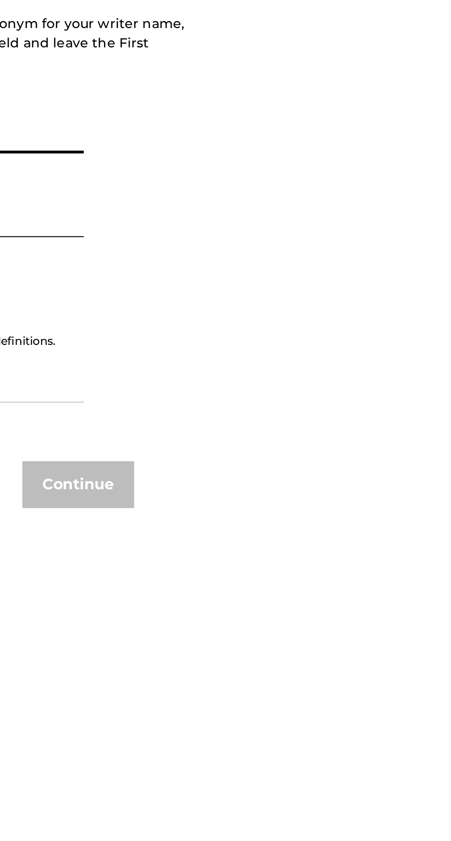
type input "Loïc"
click at [309, 294] on div "Composer/Author" at bounding box center [270, 283] width 78 height 21
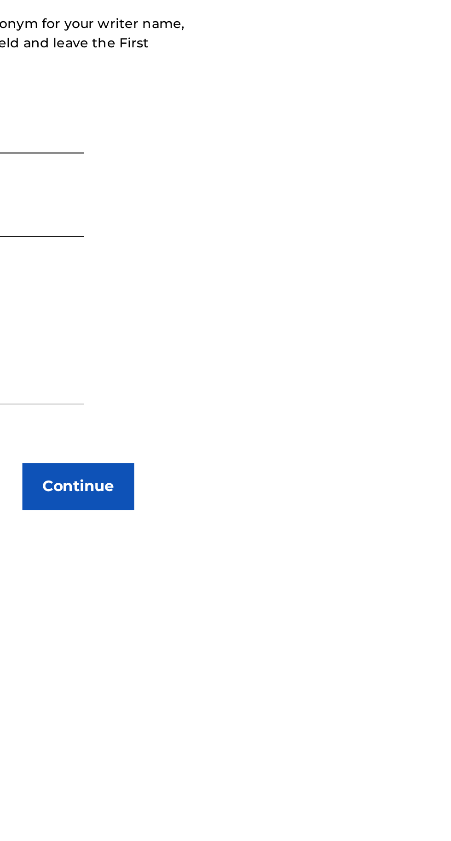
click at [393, 320] on input "IPI" at bounding box center [312, 307] width 162 height 26
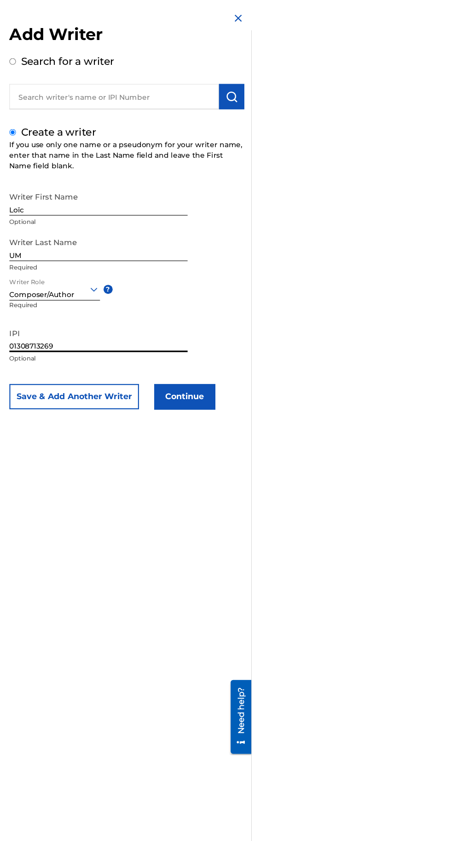
type input "01308713269"
click at [418, 372] on button "Continue" at bounding box center [389, 360] width 55 height 23
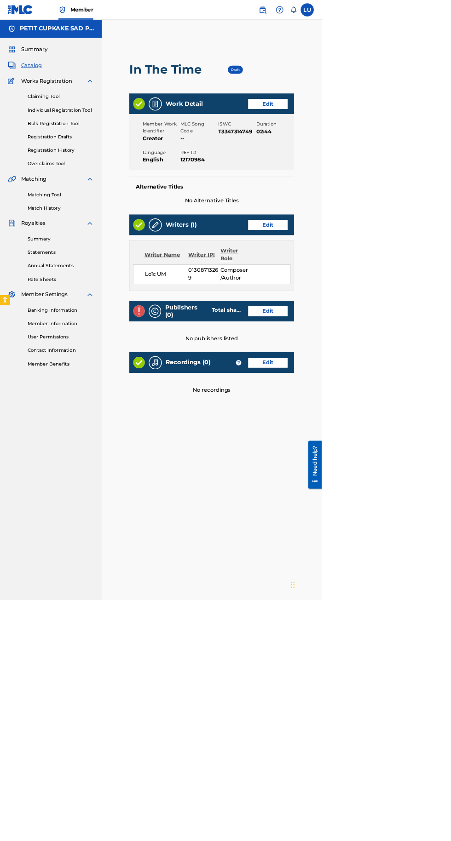
click at [382, 433] on link "Edit" at bounding box center [375, 437] width 55 height 14
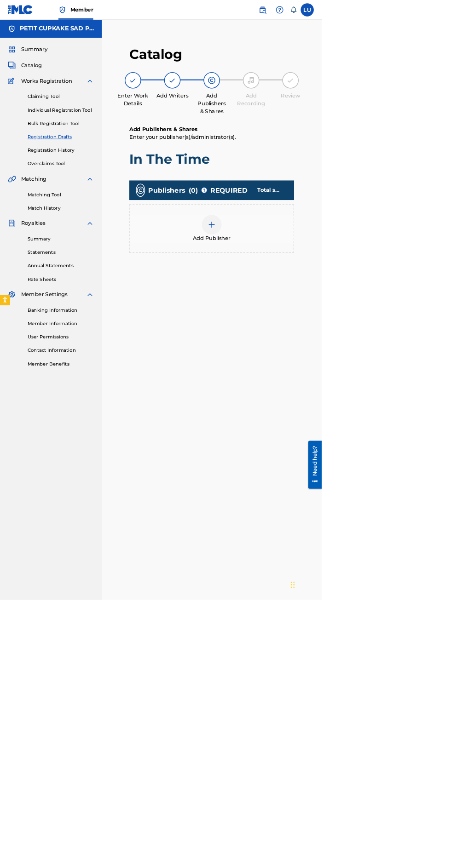
click at [298, 333] on span "Add Publisher" at bounding box center [296, 334] width 53 height 11
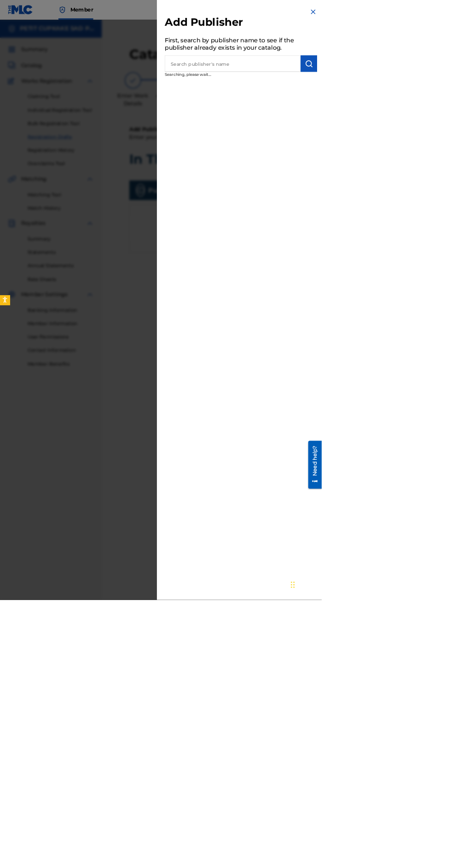
click at [421, 101] on input "text" at bounding box center [326, 89] width 190 height 23
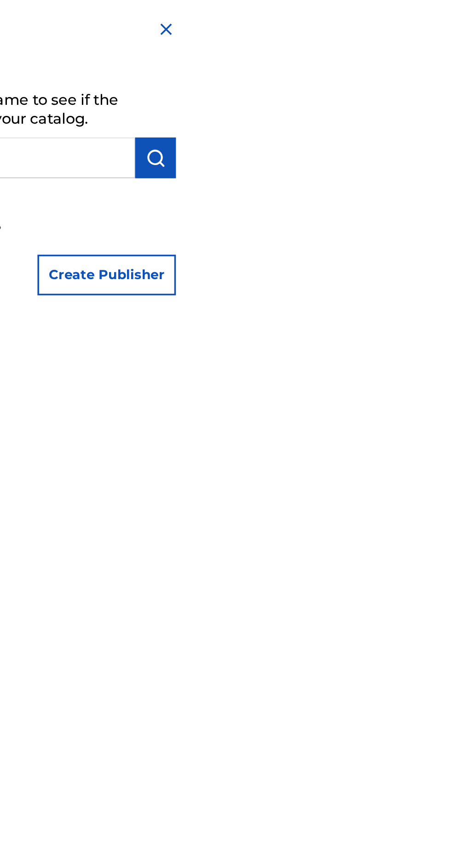
click at [444, 167] on button "Create Publisher" at bounding box center [405, 155] width 78 height 23
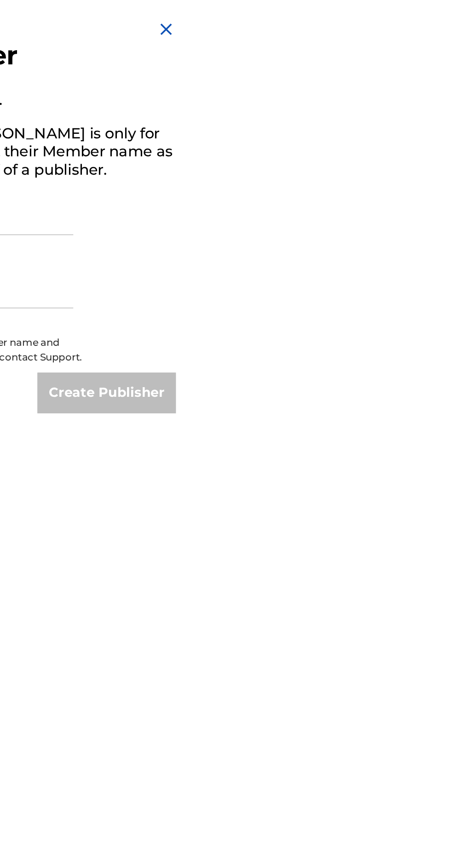
click at [386, 133] on input "Publisher Name" at bounding box center [308, 120] width 155 height 26
type input "PETIT CUPKAKE SAD PUBLISHING"
click at [386, 174] on input "IPI Number" at bounding box center [308, 161] width 155 height 26
type input "01308713661"
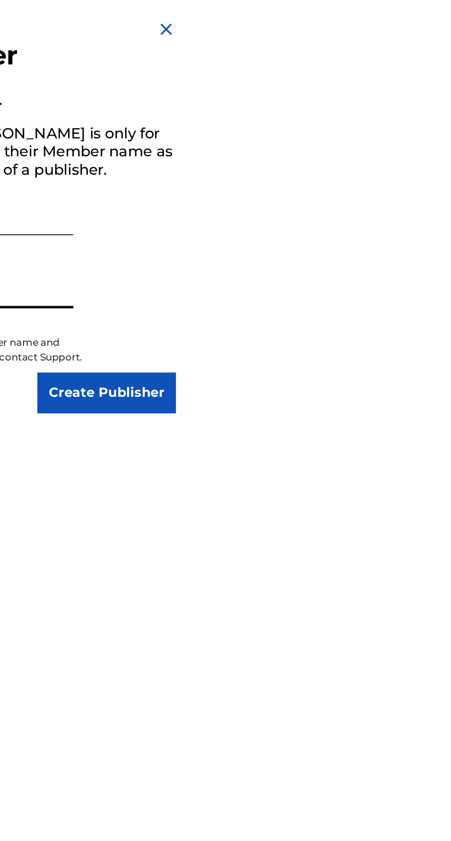
click at [444, 234] on input "Create Publisher" at bounding box center [405, 222] width 78 height 23
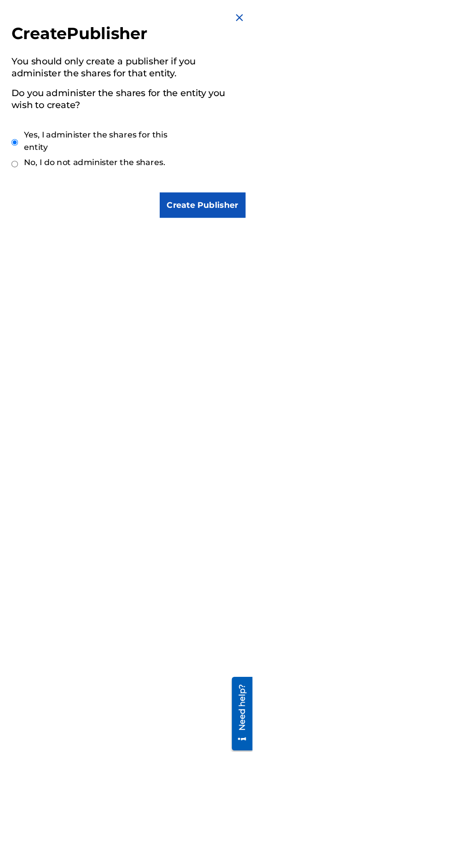
click at [444, 199] on input "Create Publisher" at bounding box center [405, 187] width 78 height 23
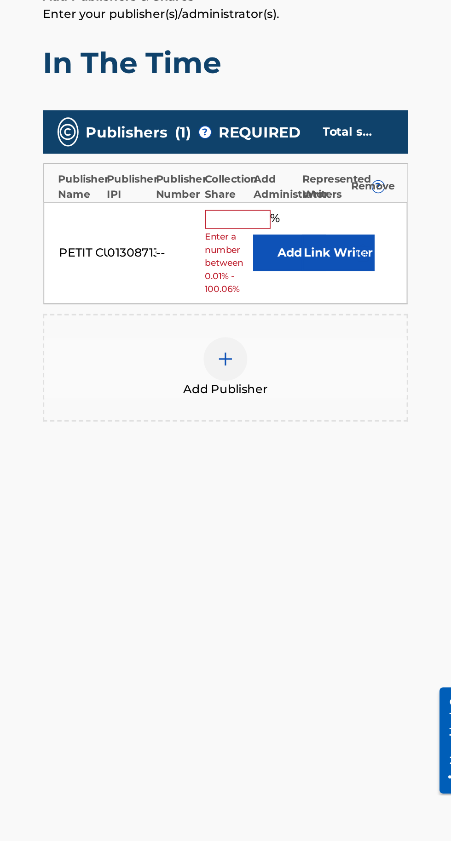
click at [301, 326] on input "text" at bounding box center [304, 322] width 41 height 12
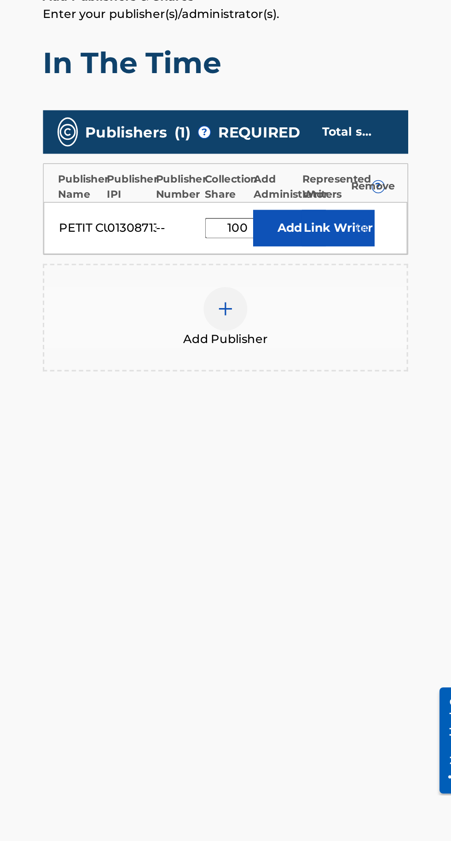
type input "100"
click at [355, 328] on button "Link Writer" at bounding box center [368, 327] width 46 height 23
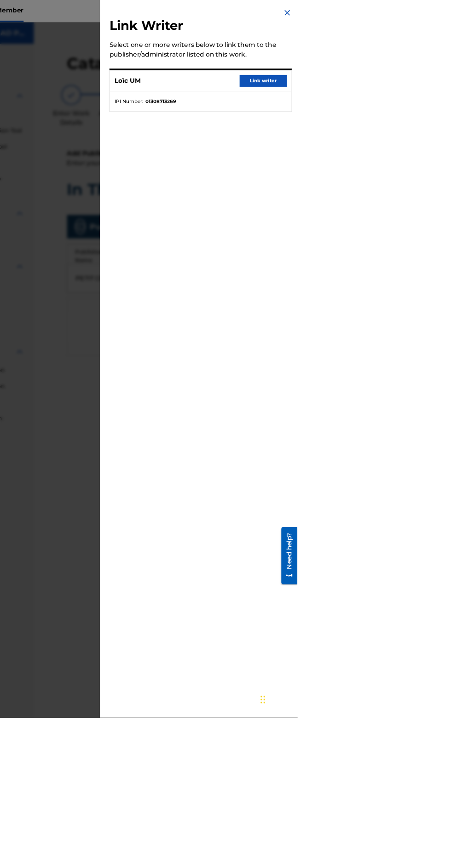
click at [438, 103] on button "Link writer" at bounding box center [410, 96] width 55 height 14
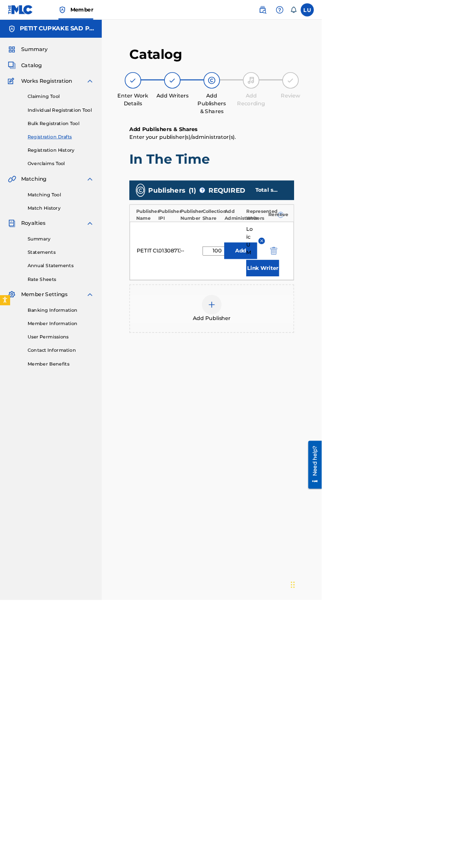
click at [323, 358] on button "Add" at bounding box center [337, 351] width 46 height 23
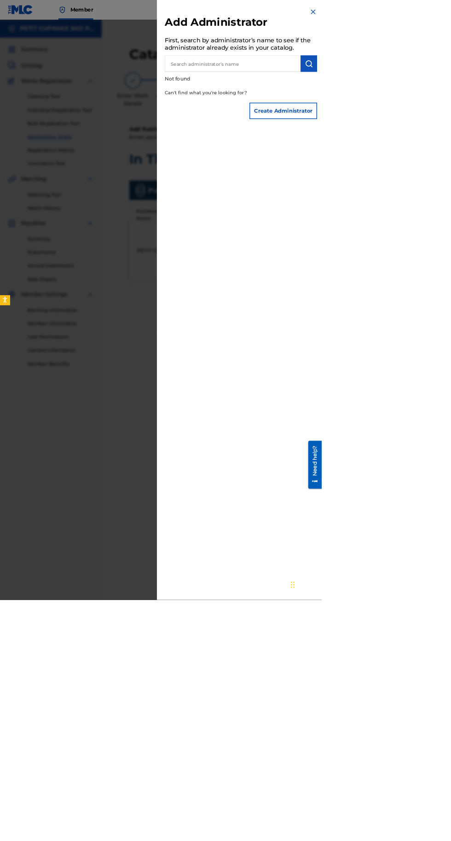
click at [324, 710] on div at bounding box center [225, 448] width 451 height 841
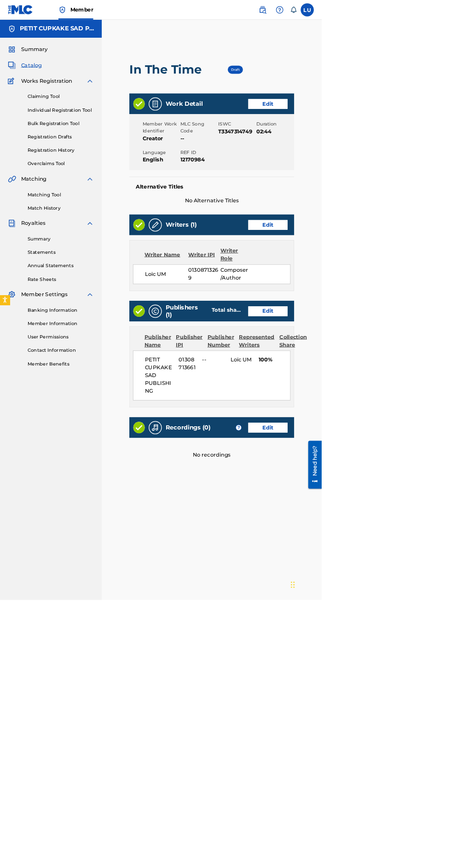
click at [381, 601] on link "Edit" at bounding box center [375, 600] width 55 height 14
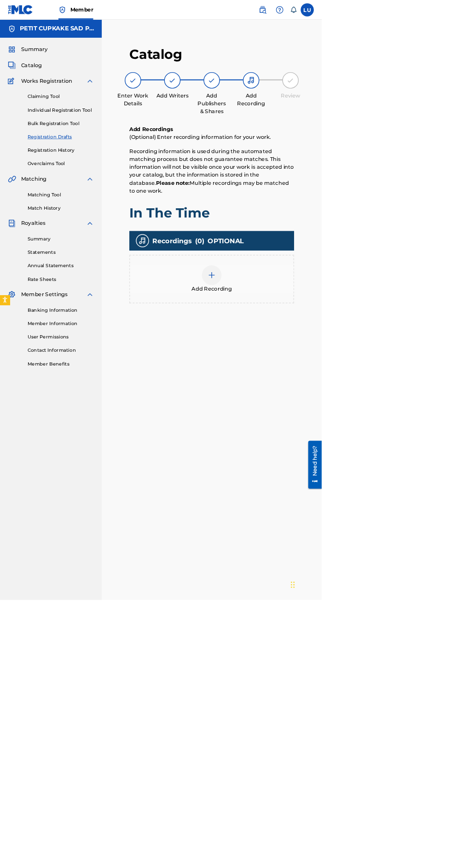
click at [247, 404] on div "Add Recording" at bounding box center [296, 391] width 229 height 39
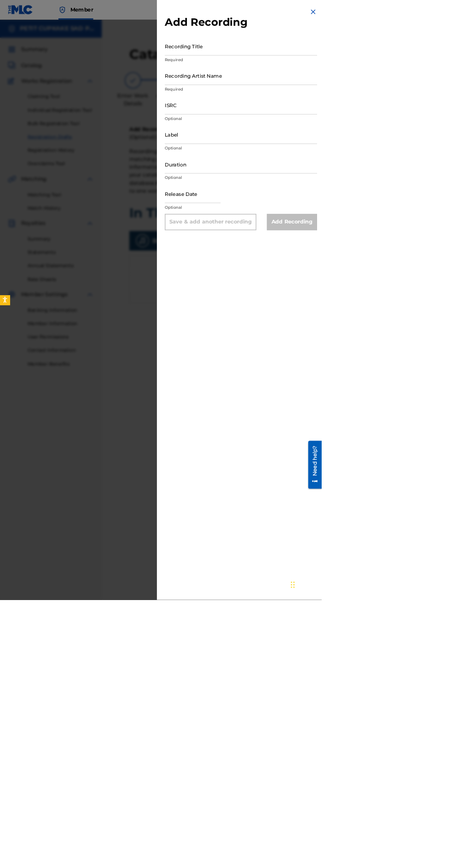
click at [444, 235] on input "Duration" at bounding box center [337, 230] width 213 height 26
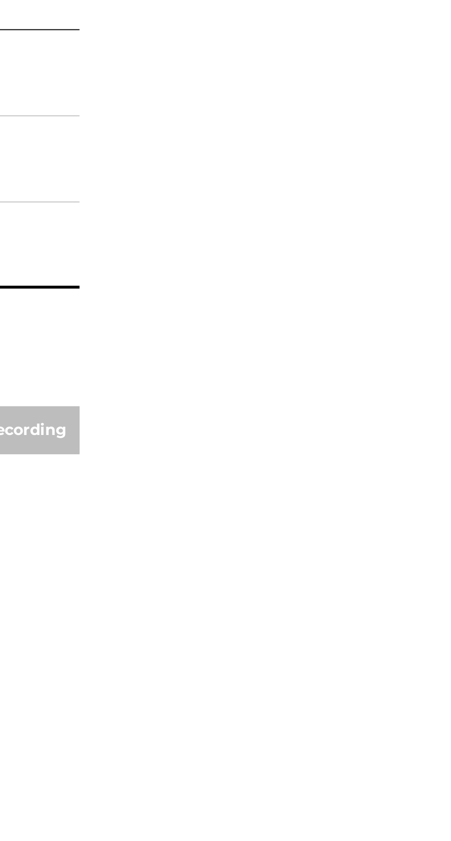
type input "2"
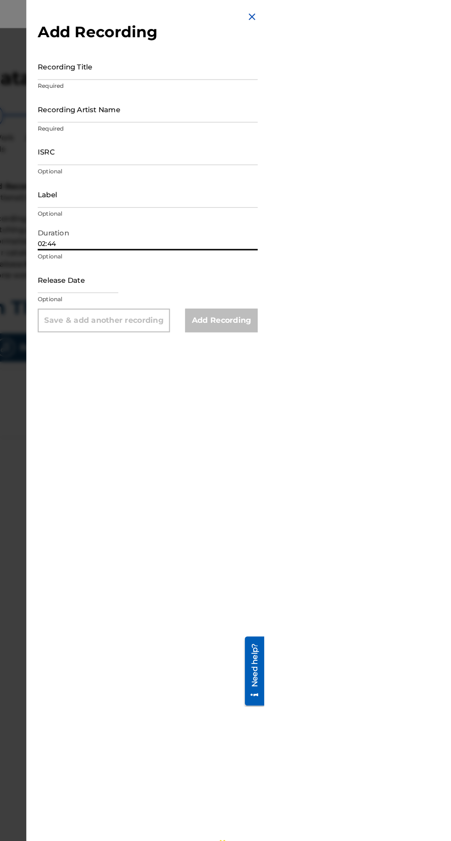
type input "02:44"
click at [444, 196] on input "Label" at bounding box center [337, 189] width 213 height 26
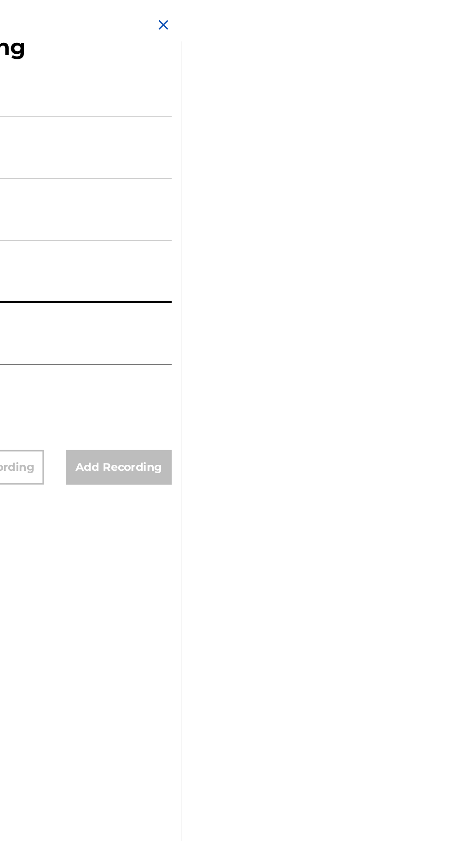
type input "Petit Cupkake Sad"
click at [444, 150] on input "ISRC" at bounding box center [337, 147] width 213 height 26
click at [444, 109] on input "Recording Artist Name" at bounding box center [337, 106] width 213 height 26
type input "petit loïck"
click at [444, 69] on input "Recording Title" at bounding box center [337, 65] width 213 height 26
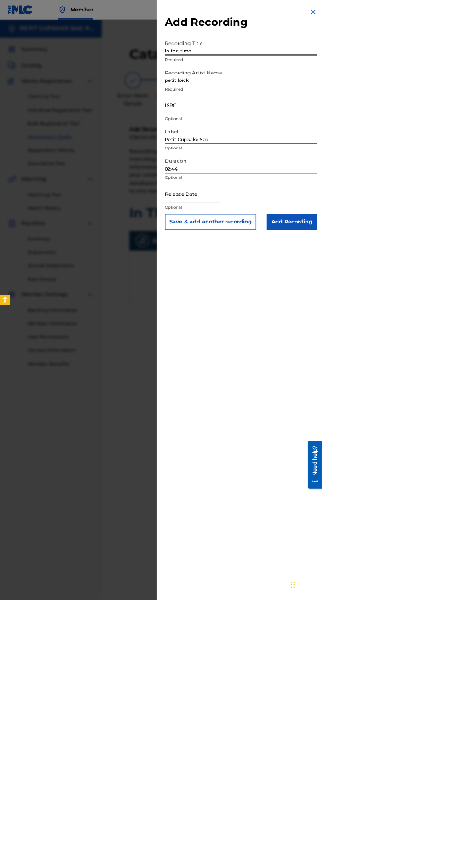
type input "In the time"
click at [444, 154] on input "ISRC" at bounding box center [337, 147] width 213 height 26
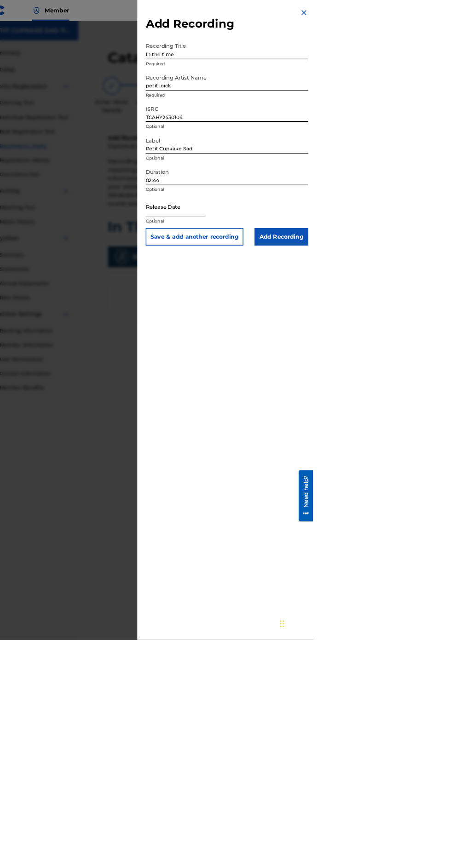
type input "TCAHY2430104"
click at [309, 278] on input "text" at bounding box center [270, 272] width 78 height 26
select select "8"
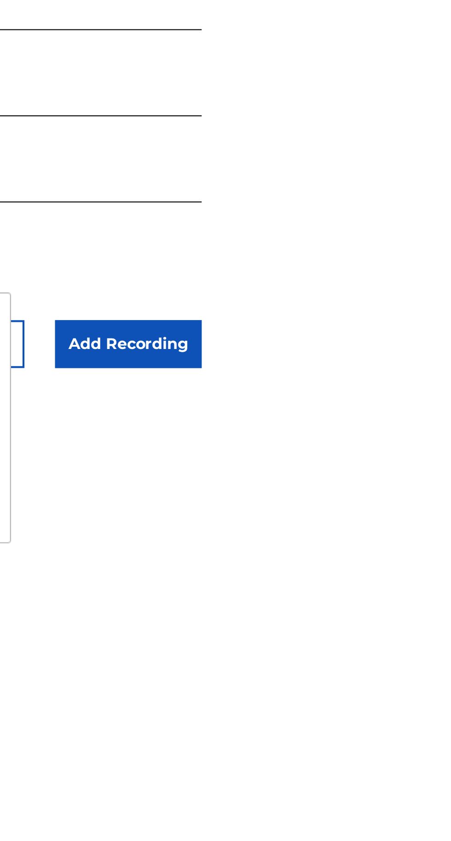
click at [340, 303] on select "1900 1901 1902 1903 1904 1905 1906 1907 1908 1909 1910 1911 1912 1913 1914 1915…" at bounding box center [325, 301] width 29 height 11
select select "2024"
click at [340, 296] on select "1900 1901 1902 1903 1904 1905 1906 1907 1908 1909 1910 1911 1912 1913 1914 1915…" at bounding box center [325, 301] width 29 height 11
click at [297, 298] on select "January February March April May June July August September October November De…" at bounding box center [270, 301] width 53 height 11
select select "3"
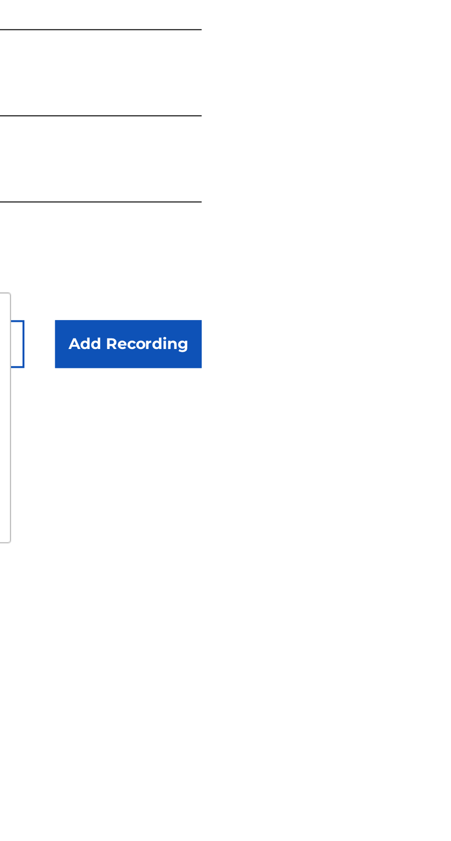
click at [297, 296] on select "January February March April May June July August September October November De…" at bounding box center [270, 301] width 53 height 11
click at [330, 334] on div "5" at bounding box center [324, 332] width 11 height 11
type input "[DATE]"
click at [444, 305] on input "Add Recording" at bounding box center [409, 311] width 70 height 23
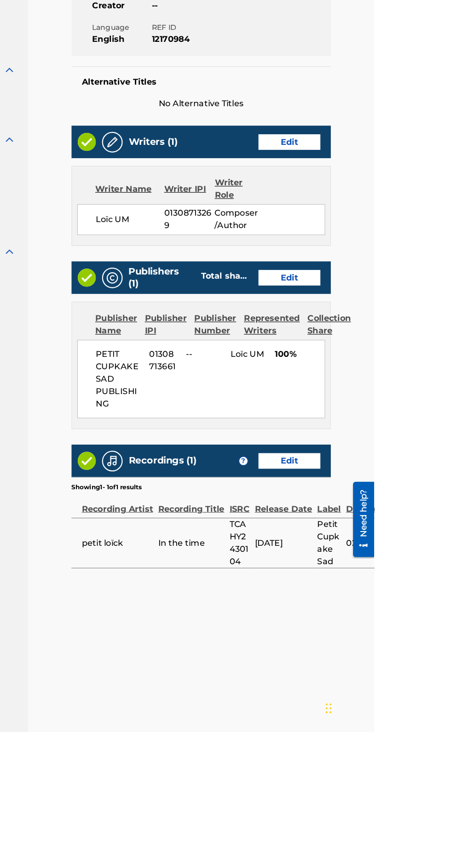
click at [305, 481] on div "Publisher Number" at bounding box center [309, 478] width 37 height 22
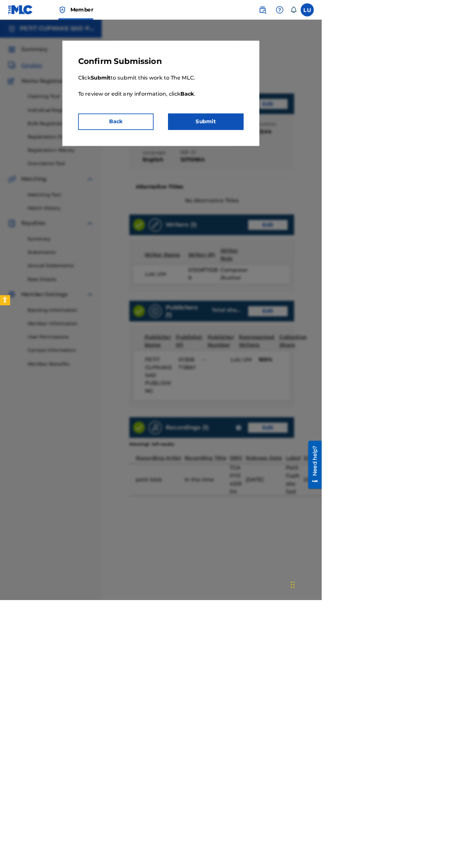
click at [215, 170] on button "Back" at bounding box center [162, 170] width 106 height 23
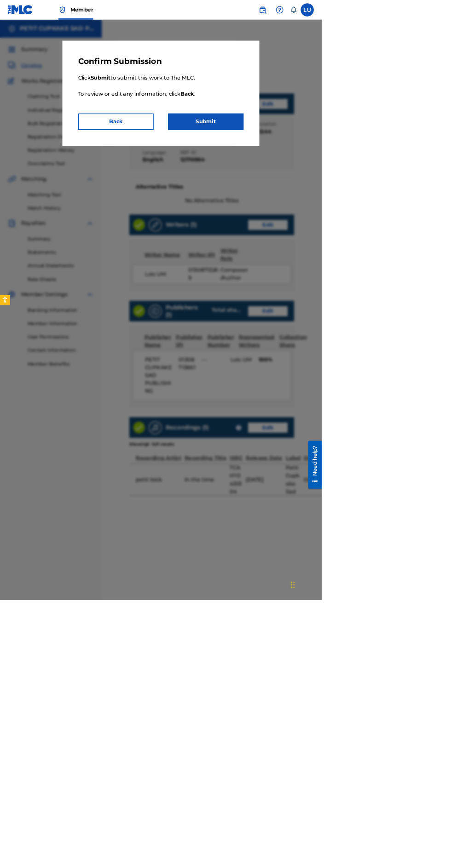
click at [341, 175] on button "Submit" at bounding box center [289, 170] width 106 height 23
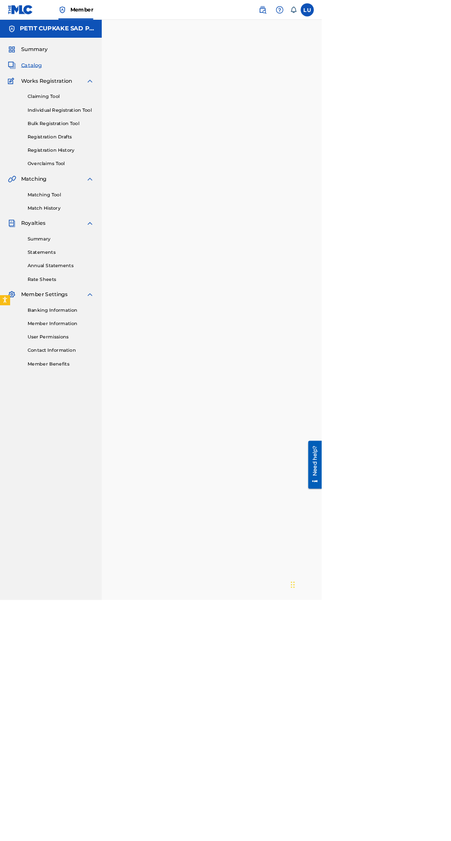
click at [38, 73] on span "Summary" at bounding box center [47, 69] width 37 height 11
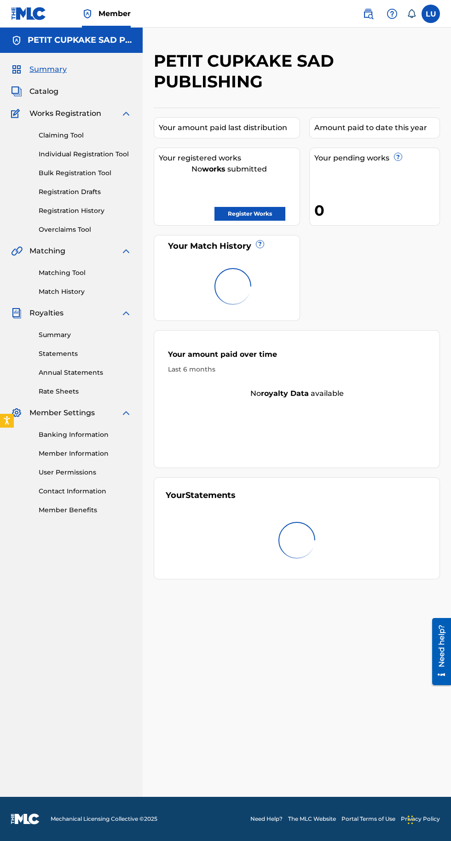
click at [54, 72] on span "Summary" at bounding box center [47, 69] width 37 height 11
click at [46, 92] on span "Catalog" at bounding box center [43, 91] width 29 height 11
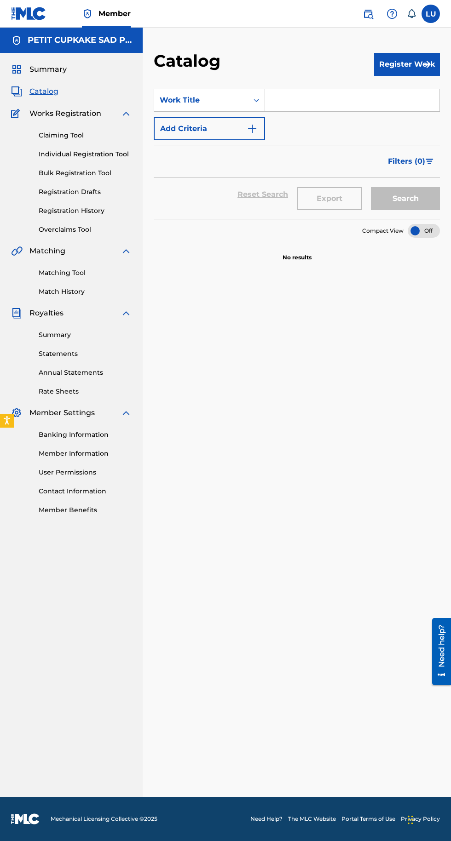
click at [407, 63] on button "Register Work" at bounding box center [407, 64] width 66 height 23
click at [406, 89] on link "Individual" at bounding box center [407, 94] width 66 height 22
click at [416, 64] on button "Register Work" at bounding box center [407, 64] width 66 height 23
click at [423, 116] on link "By File Upload" at bounding box center [407, 116] width 66 height 22
click at [54, 309] on span "Royalties" at bounding box center [46, 313] width 34 height 11
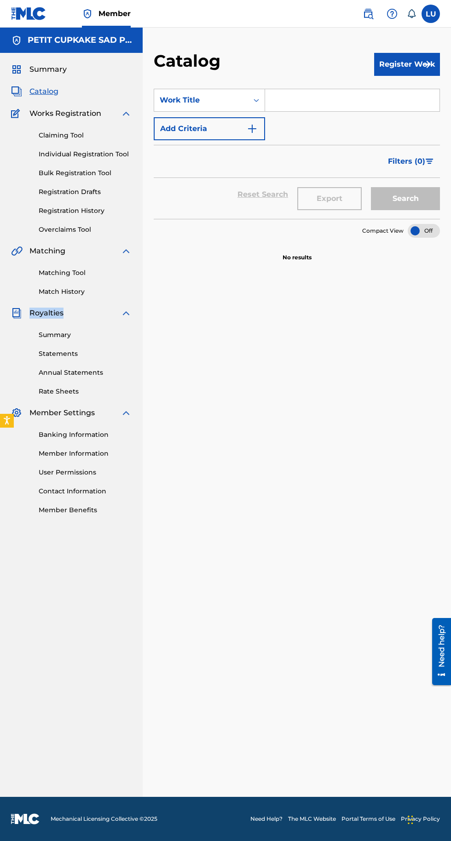
click at [54, 309] on span "Royalties" at bounding box center [46, 313] width 34 height 11
click at [203, 350] on div "SearchWithCriteriab090b4cc-1e18-423f-8888-0e40836e4df3 Work Title Add Criteria …" at bounding box center [297, 451] width 286 height 747
click at [49, 295] on link "Match History" at bounding box center [85, 292] width 93 height 10
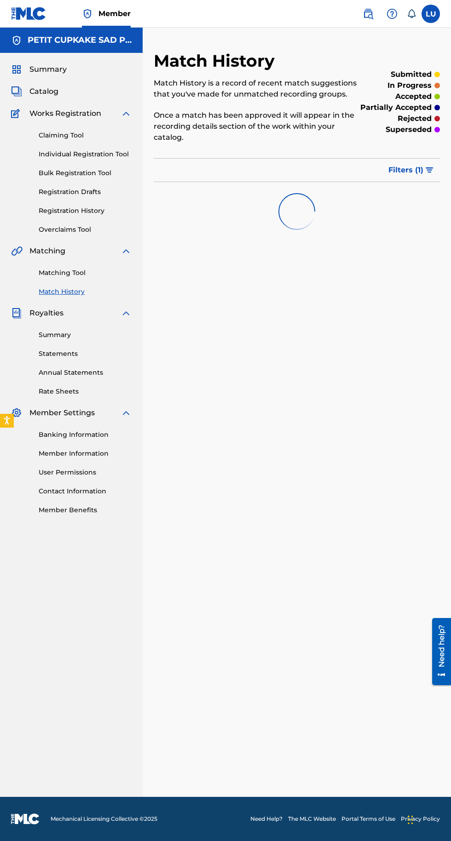
click at [64, 332] on link "Summary" at bounding box center [85, 335] width 93 height 10
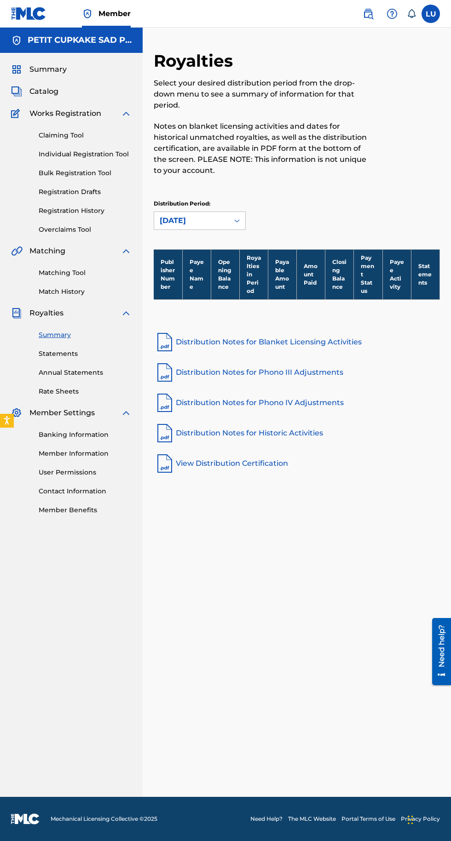
click at [60, 69] on span "Summary" at bounding box center [47, 69] width 37 height 11
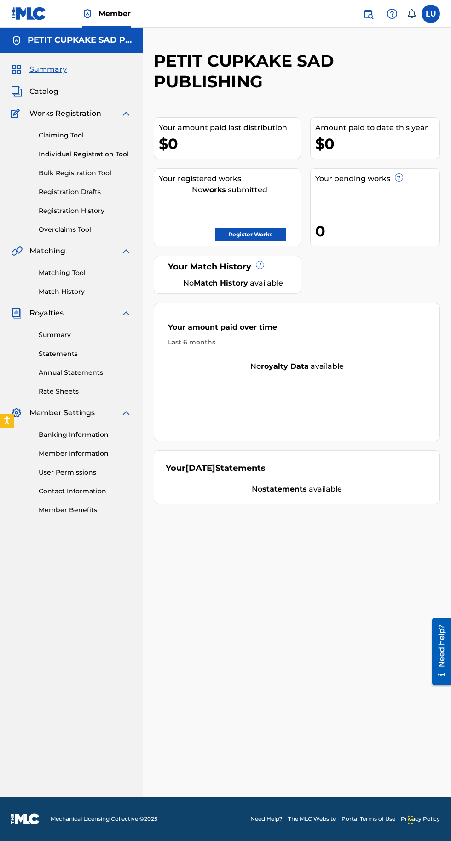
click at [85, 133] on link "Claiming Tool" at bounding box center [85, 136] width 93 height 10
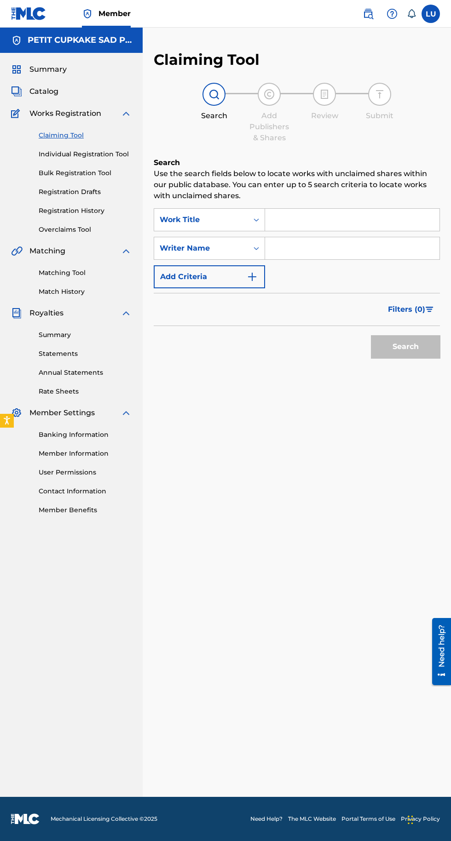
click at [325, 220] on input "Search Form" at bounding box center [352, 220] width 174 height 22
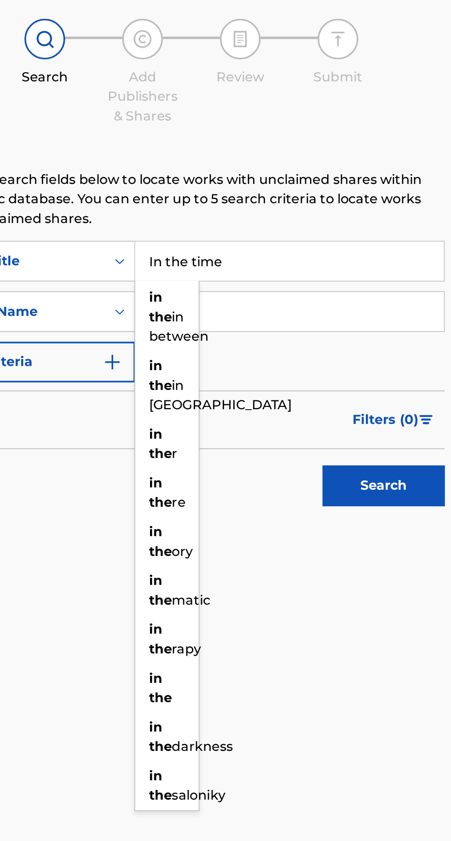
type input "In the time"
click at [362, 246] on input "Search Form" at bounding box center [352, 248] width 174 height 22
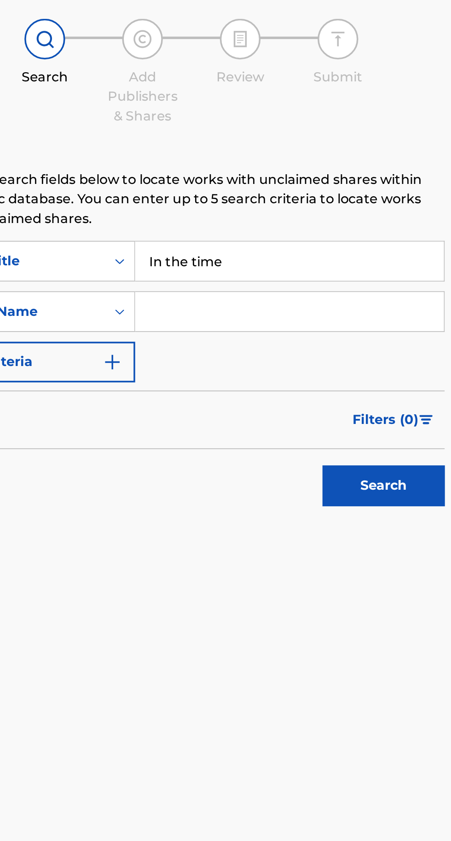
type input "Um Loïc"
click at [398, 347] on button "Search" at bounding box center [405, 346] width 69 height 23
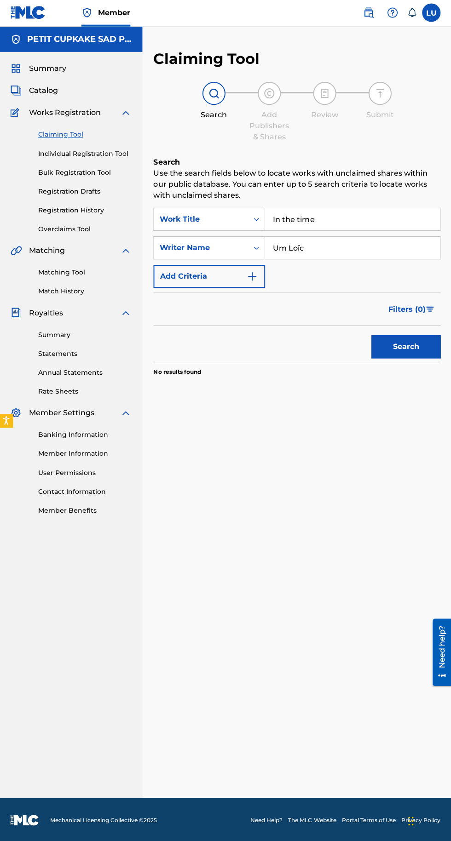
click at [91, 173] on link "Bulk Registration Tool" at bounding box center [85, 173] width 93 height 10
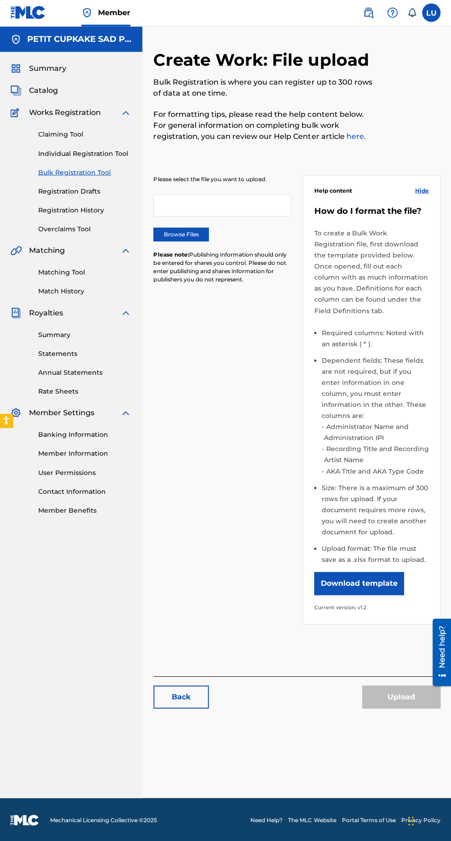
click at [105, 155] on link "Individual Registration Tool" at bounding box center [85, 155] width 93 height 10
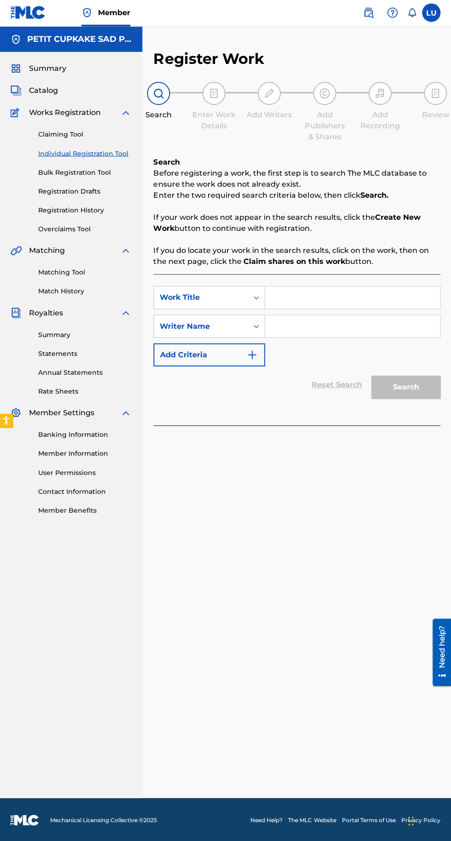
click at [92, 213] on link "Registration History" at bounding box center [85, 211] width 93 height 10
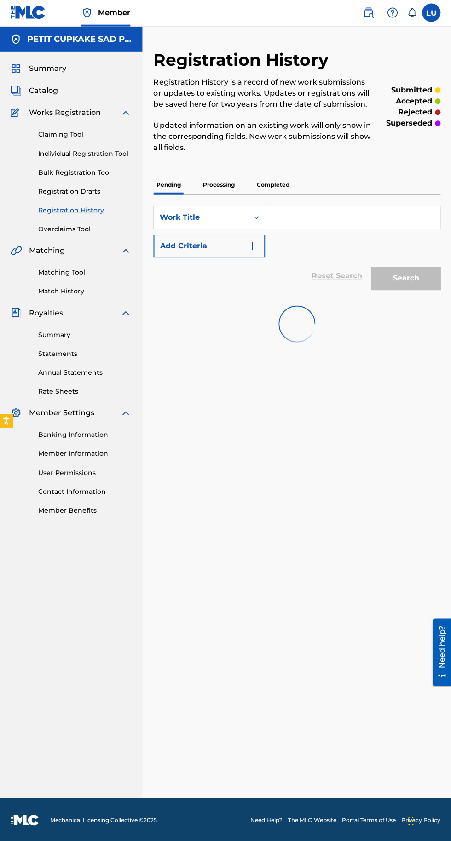
click at [222, 185] on p "Processing" at bounding box center [218, 185] width 37 height 19
click at [278, 185] on p "Completed" at bounding box center [273, 185] width 38 height 19
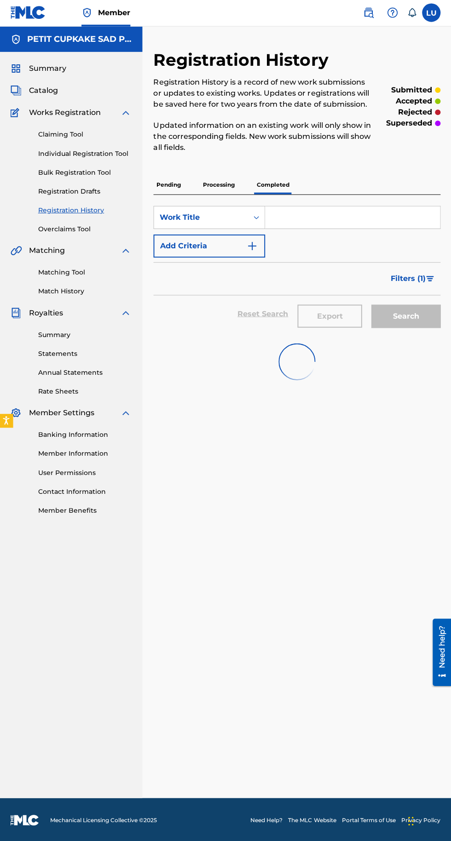
click at [226, 180] on p "Processing" at bounding box center [218, 185] width 37 height 19
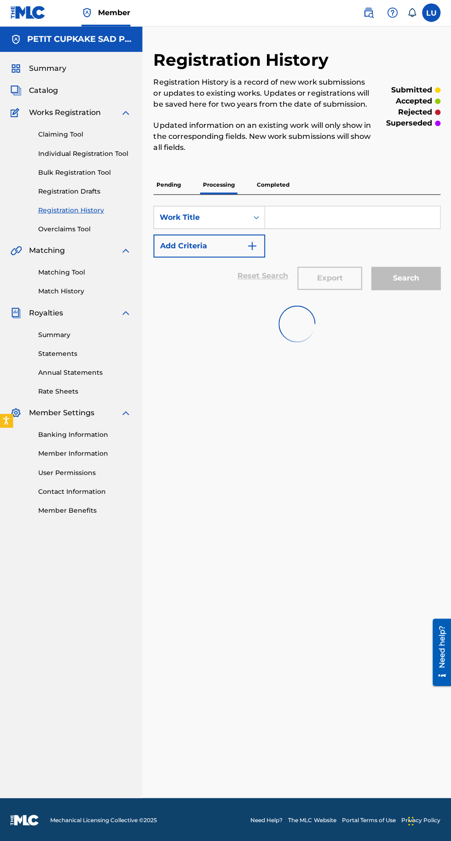
click at [322, 219] on input "Search Form" at bounding box center [352, 218] width 174 height 22
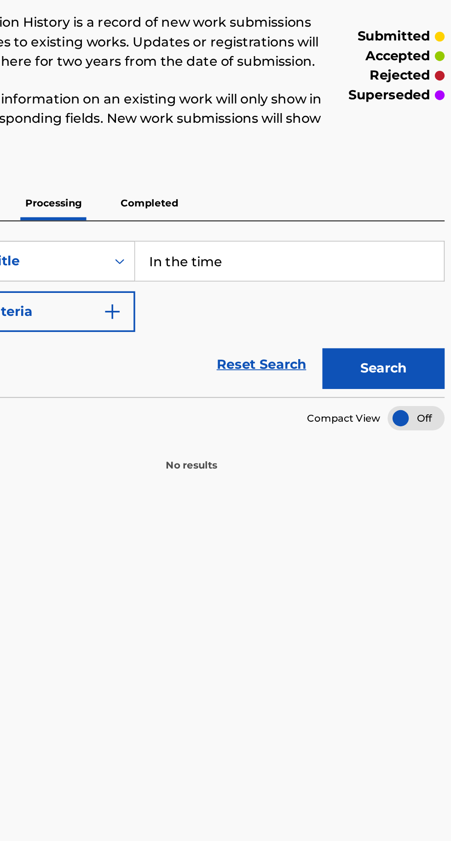
type input "In the time"
click at [399, 275] on button "Search" at bounding box center [405, 278] width 69 height 23
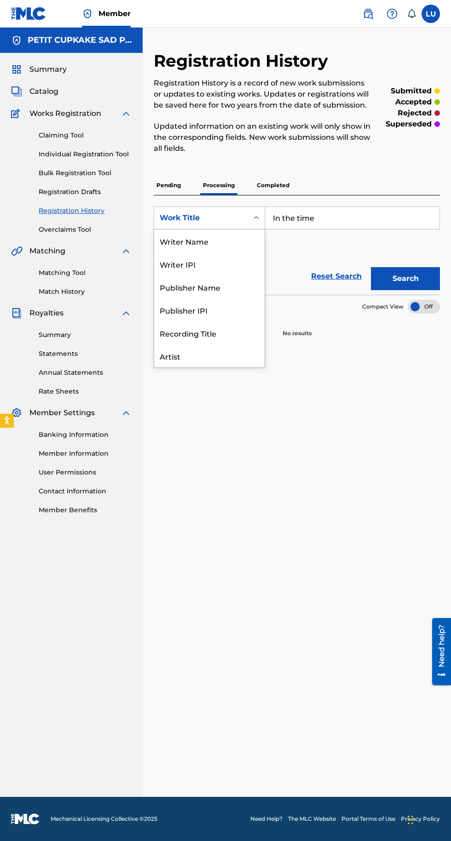
scroll to position [46, 0]
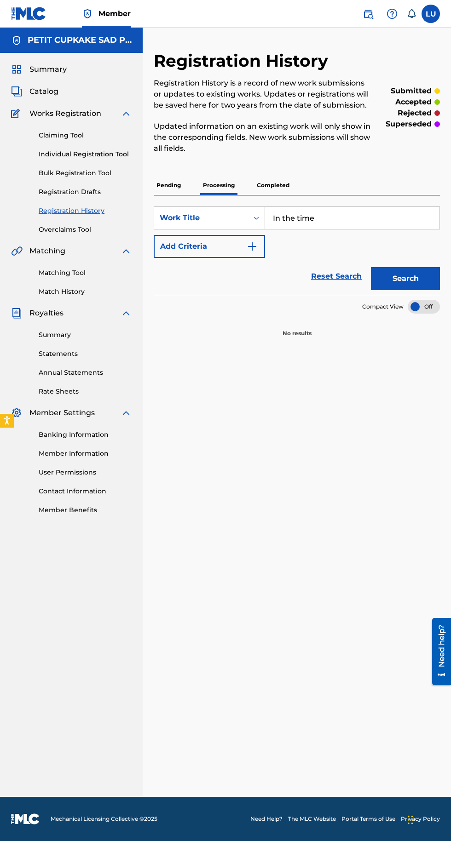
click at [288, 493] on div "Registration History Registration History is a record of new work submissions o…" at bounding box center [297, 424] width 308 height 747
click at [169, 187] on p "Pending" at bounding box center [169, 185] width 30 height 19
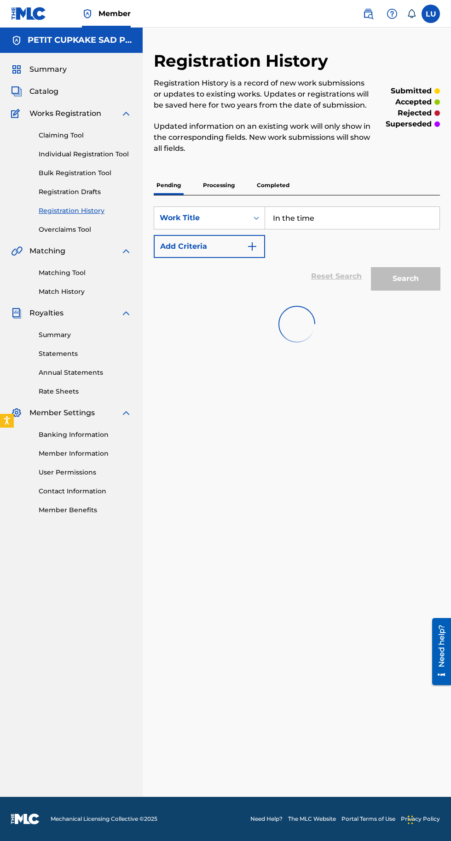
click at [355, 218] on input "In the time" at bounding box center [352, 218] width 174 height 22
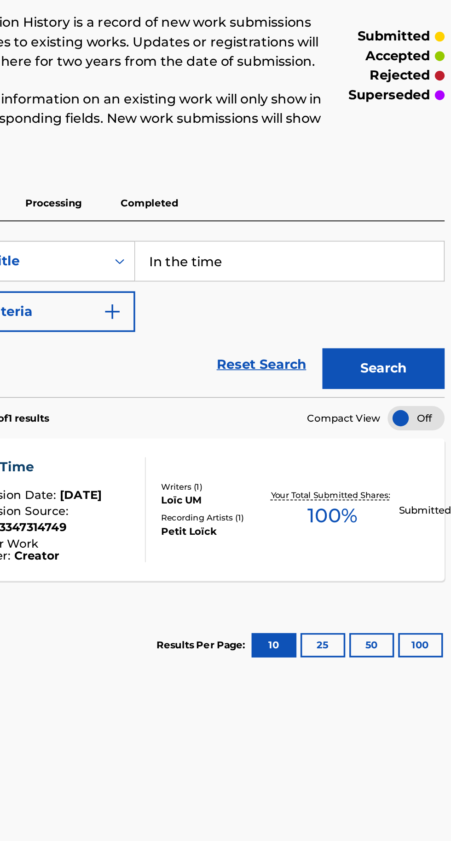
type input "In the time"
click at [403, 278] on button "Search" at bounding box center [405, 278] width 69 height 23
